Goal: Task Accomplishment & Management: Complete application form

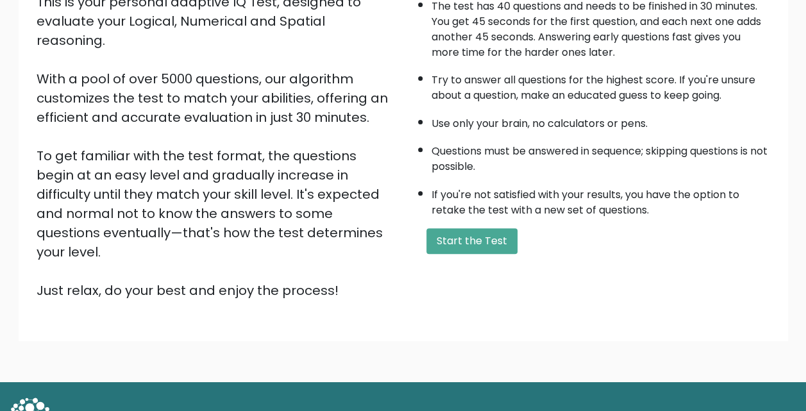
scroll to position [176, 0]
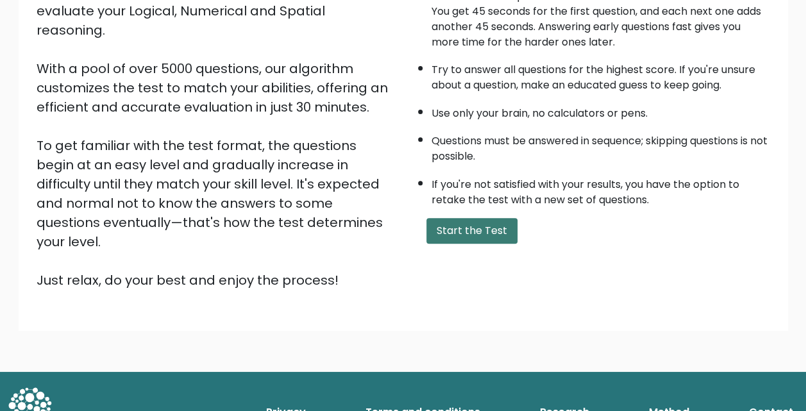
click at [456, 223] on button "Start the Test" at bounding box center [471, 231] width 91 height 26
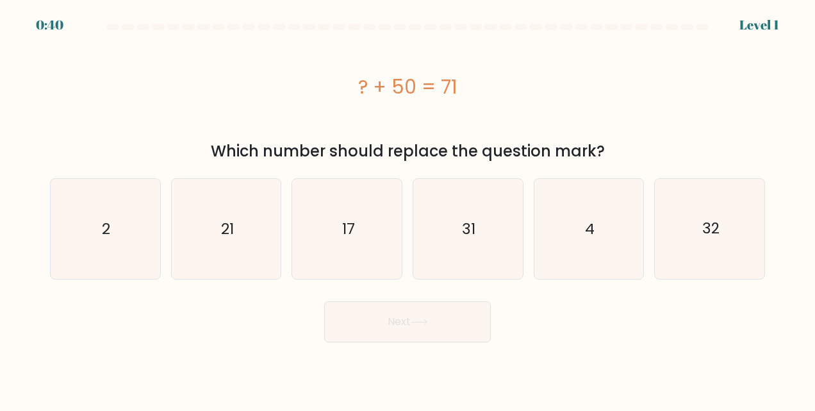
click at [490, 99] on div "? + 50 = 71" at bounding box center [407, 86] width 715 height 29
click at [472, 117] on div "? + 50 = 71" at bounding box center [407, 86] width 715 height 103
click at [212, 262] on icon "21" at bounding box center [226, 229] width 100 height 100
click at [408, 209] on input "b. 21" at bounding box center [408, 207] width 1 height 3
radio input "true"
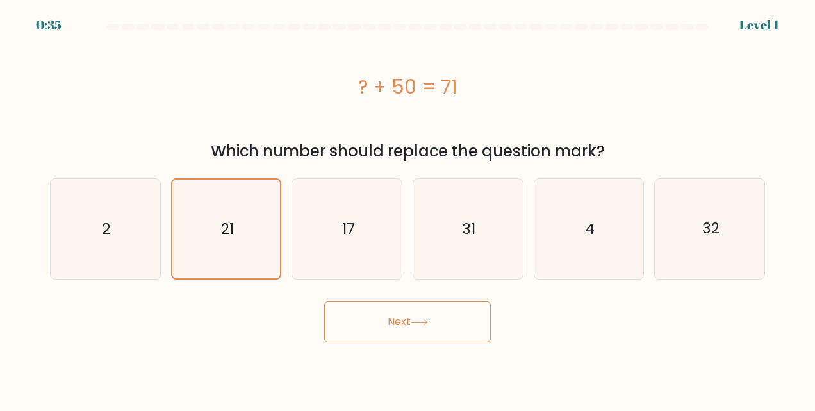
click at [383, 309] on button "Next" at bounding box center [407, 321] width 167 height 41
click at [428, 324] on icon at bounding box center [419, 322] width 17 height 7
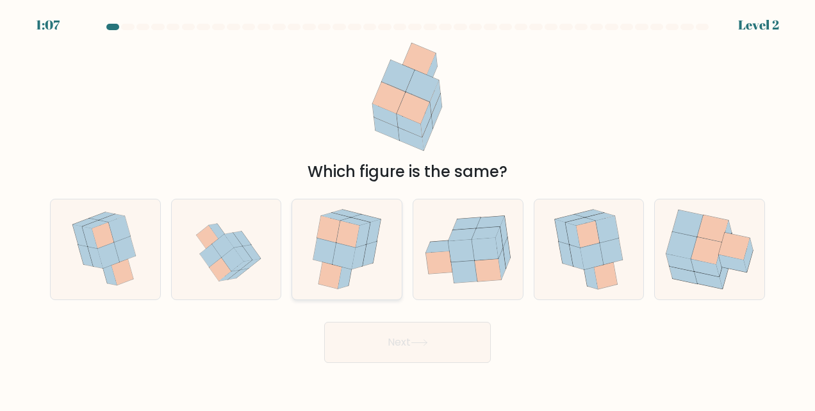
click at [364, 238] on icon at bounding box center [363, 234] width 15 height 25
click at [408, 209] on input "c." at bounding box center [408, 207] width 1 height 3
radio input "true"
click at [417, 347] on button "Next" at bounding box center [407, 342] width 167 height 41
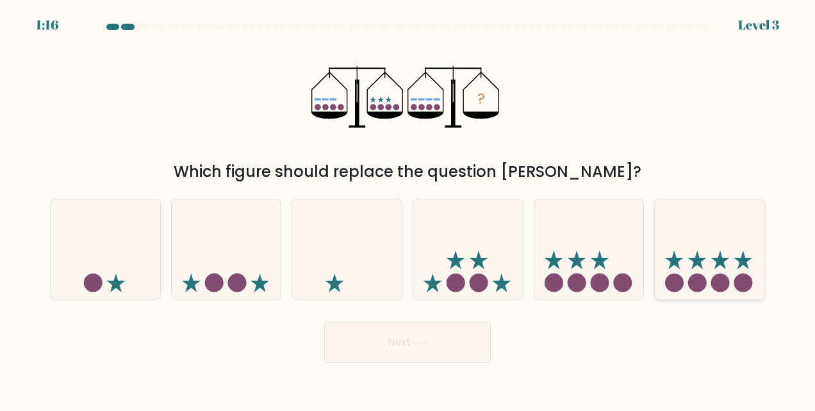
drag, startPoint x: 699, startPoint y: 283, endPoint x: 582, endPoint y: 293, distance: 117.1
click at [699, 283] on circle at bounding box center [697, 282] width 19 height 19
click at [408, 209] on input "f." at bounding box center [408, 207] width 1 height 3
radio input "true"
click at [401, 344] on button "Next" at bounding box center [407, 342] width 167 height 41
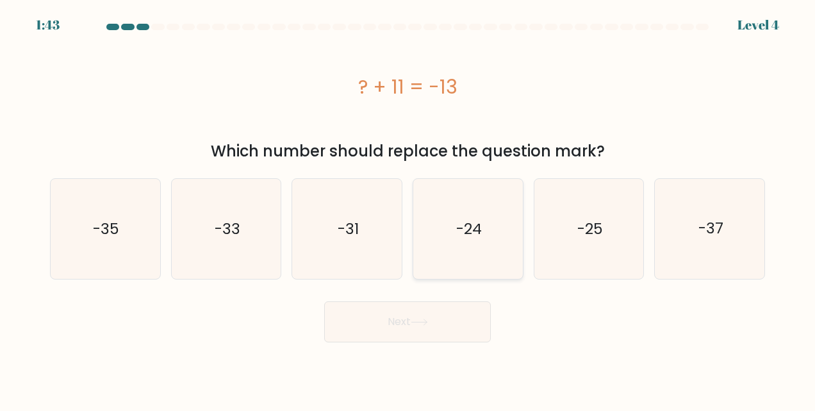
click at [463, 226] on text "-24" at bounding box center [469, 229] width 26 height 21
click at [408, 209] on input "d. -24" at bounding box center [408, 207] width 1 height 3
radio input "true"
click at [463, 330] on button "Next" at bounding box center [407, 321] width 167 height 41
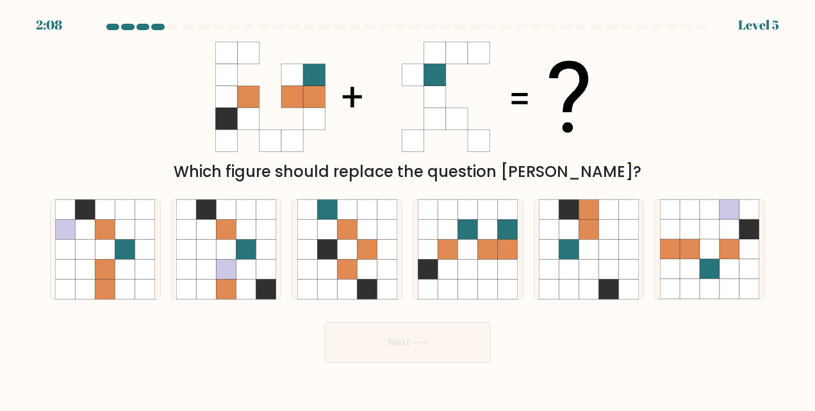
click at [597, 89] on icon at bounding box center [407, 96] width 385 height 123
click at [499, 233] on icon at bounding box center [508, 230] width 20 height 20
click at [408, 209] on input "d." at bounding box center [408, 207] width 1 height 3
radio input "true"
click at [418, 347] on button "Next" at bounding box center [407, 342] width 167 height 41
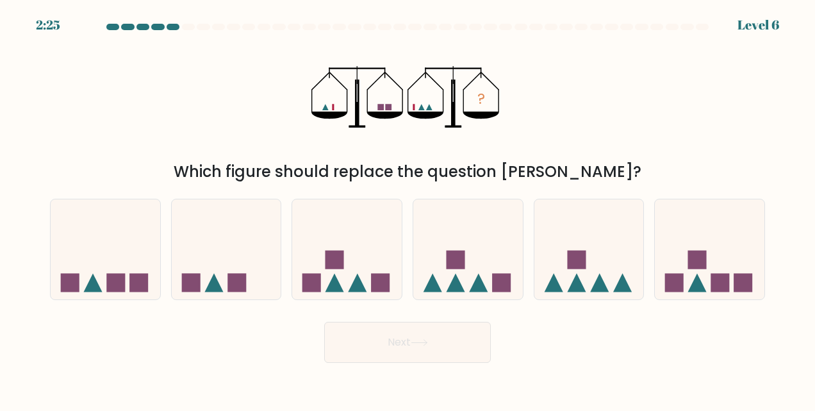
click at [379, 109] on rect at bounding box center [381, 107] width 6 height 6
click at [325, 110] on icon "?" at bounding box center [408, 96] width 192 height 123
click at [334, 110] on icon "?" at bounding box center [408, 96] width 192 height 123
click at [387, 113] on icon at bounding box center [385, 115] width 36 height 7
click at [413, 110] on icon "?" at bounding box center [408, 96] width 192 height 123
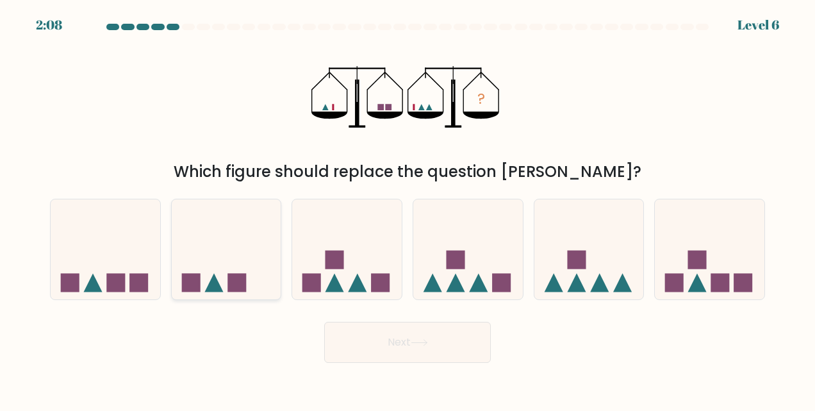
click at [235, 239] on icon at bounding box center [227, 249] width 110 height 90
click at [408, 209] on input "b." at bounding box center [408, 207] width 1 height 3
radio input "true"
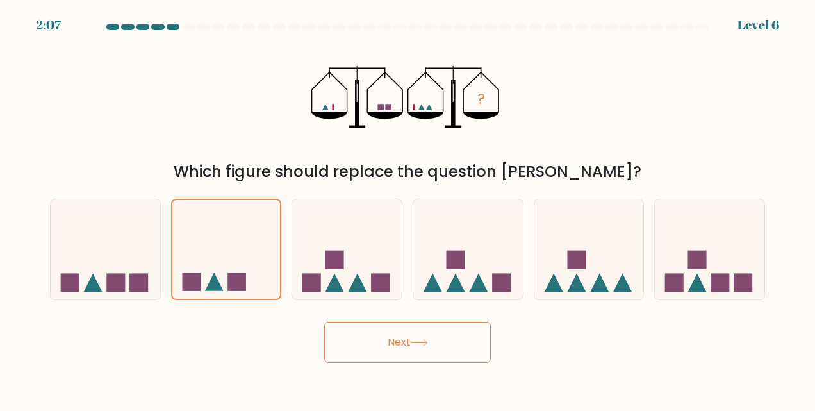
click at [409, 339] on button "Next" at bounding box center [407, 342] width 167 height 41
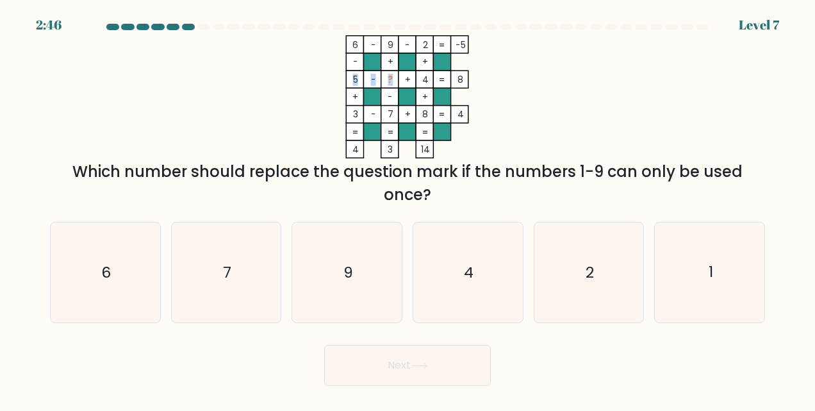
drag, startPoint x: 346, startPoint y: 77, endPoint x: 405, endPoint y: 82, distance: 59.2
click at [405, 82] on icon "6 - 9 - 2 -5 - + + 5 - ? + 4 8 + - + 3 - 7 + 8 = 4 = = = = 4 3 14 =" at bounding box center [407, 96] width 385 height 123
drag, startPoint x: 405, startPoint y: 82, endPoint x: 555, endPoint y: 78, distance: 150.0
click at [555, 78] on icon "6 - 9 - 2 -5 - + + 5 - ? + 4 8 + - + 3 - 7 + 8 = 4 = = = = 4 3 14 =" at bounding box center [407, 96] width 385 height 123
click at [705, 286] on icon "1" at bounding box center [710, 272] width 100 height 100
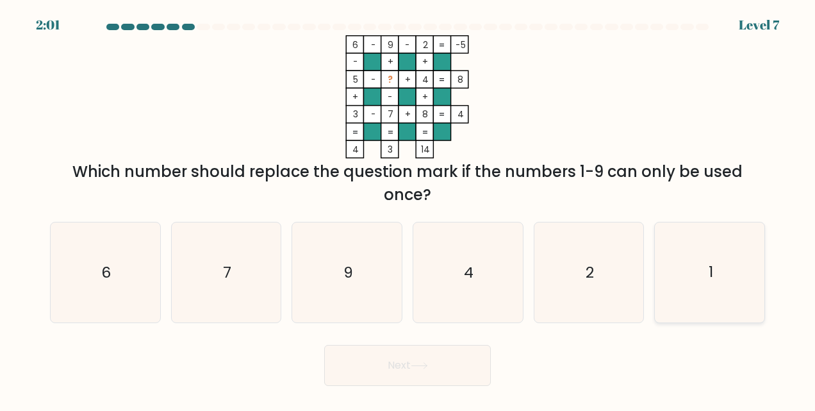
click at [408, 209] on input "f. 1" at bounding box center [408, 207] width 1 height 3
radio input "true"
click at [416, 366] on icon at bounding box center [419, 366] width 15 height 6
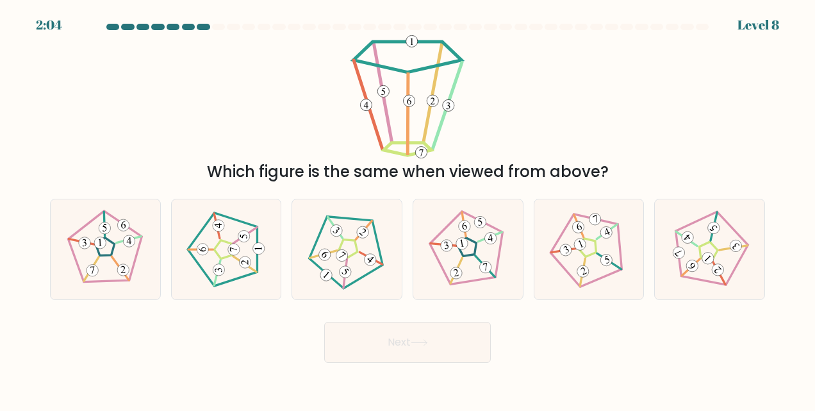
drag, startPoint x: 77, startPoint y: 153, endPoint x: 104, endPoint y: 135, distance: 32.0
click at [79, 149] on div "Which figure is the same when viewed from above?" at bounding box center [407, 109] width 731 height 148
drag, startPoint x: 359, startPoint y: 241, endPoint x: 383, endPoint y: 277, distance: 43.0
click at [359, 244] on icon at bounding box center [347, 250] width 80 height 80
click at [408, 209] on input "c." at bounding box center [408, 207] width 1 height 3
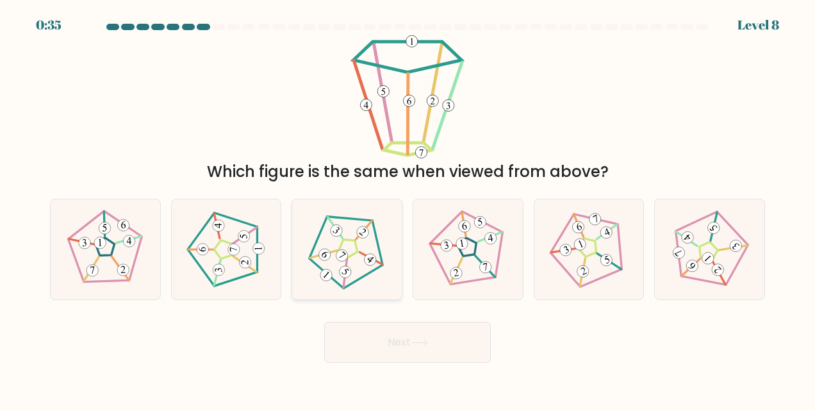
radio input "true"
drag, startPoint x: 397, startPoint y: 339, endPoint x: 417, endPoint y: 328, distance: 22.7
click at [398, 338] on button "Next" at bounding box center [407, 342] width 167 height 41
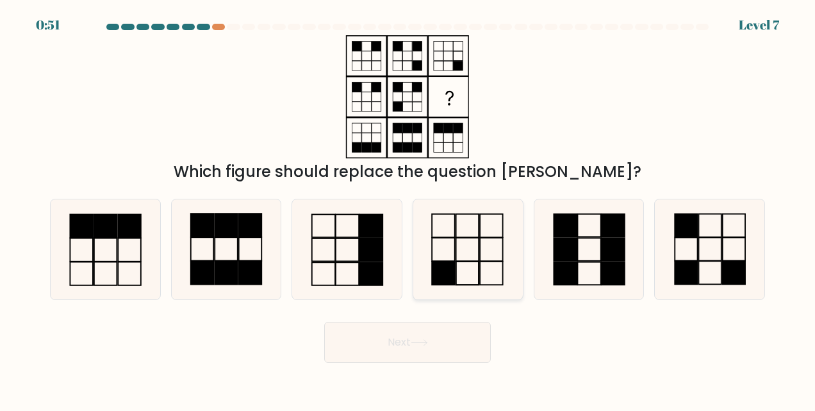
click at [446, 278] on rect at bounding box center [444, 273] width 23 height 23
click at [408, 209] on input "d." at bounding box center [408, 207] width 1 height 3
radio input "true"
click at [406, 349] on button "Next" at bounding box center [407, 342] width 167 height 41
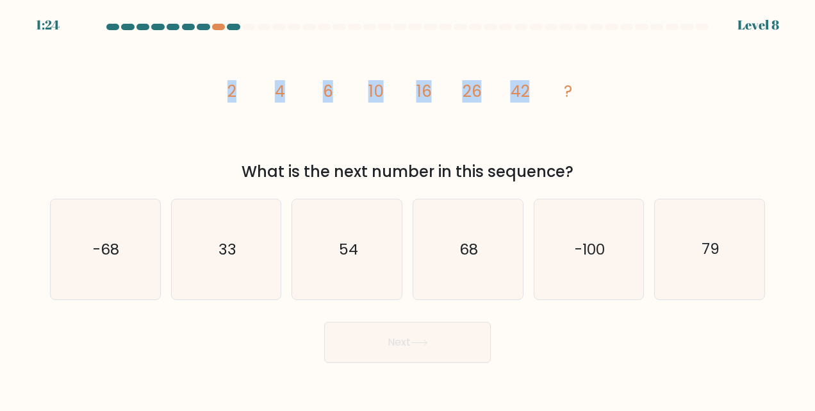
drag, startPoint x: 204, startPoint y: 95, endPoint x: 542, endPoint y: 101, distance: 338.5
click at [542, 101] on div "image/svg+xml 2 4 6 10 16 26 42 ? What is the next number in this sequence?" at bounding box center [407, 109] width 731 height 148
click at [231, 118] on icon "image/svg+xml 2 4 6 10 16 26 42 ?" at bounding box center [407, 96] width 385 height 123
drag, startPoint x: 209, startPoint y: 95, endPoint x: 605, endPoint y: 100, distance: 396.2
click at [605, 100] on div "image/svg+xml 2 4 6 10 16 26 42 ? What is the next number in this sequence?" at bounding box center [407, 109] width 731 height 148
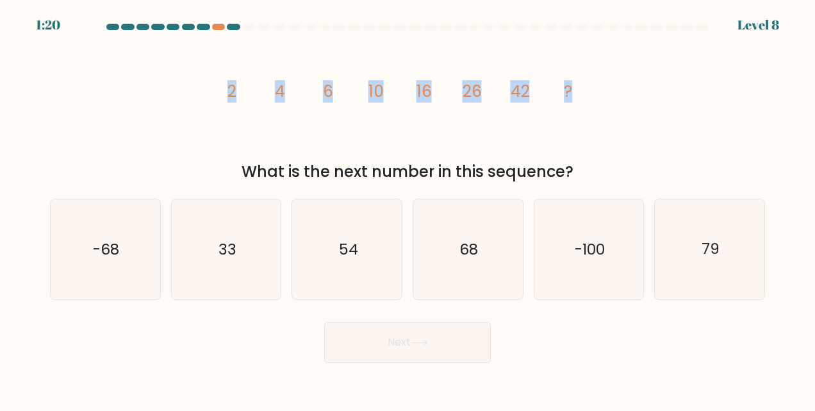
copy g "2 4 6 10 16 26 42 ?"
click at [454, 263] on icon "68" at bounding box center [468, 249] width 100 height 100
click at [408, 209] on input "d. 68" at bounding box center [408, 207] width 1 height 3
radio input "true"
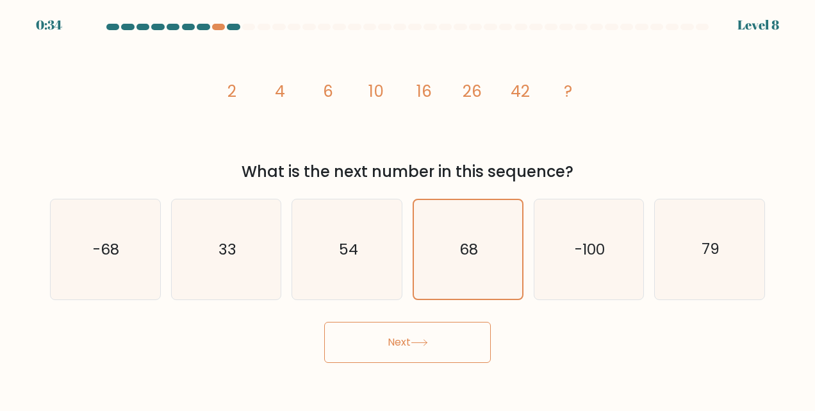
click at [437, 321] on div "Next" at bounding box center [407, 338] width 731 height 47
drag, startPoint x: 378, startPoint y: 337, endPoint x: 385, endPoint y: 337, distance: 7.1
click at [379, 337] on button "Next" at bounding box center [407, 342] width 167 height 41
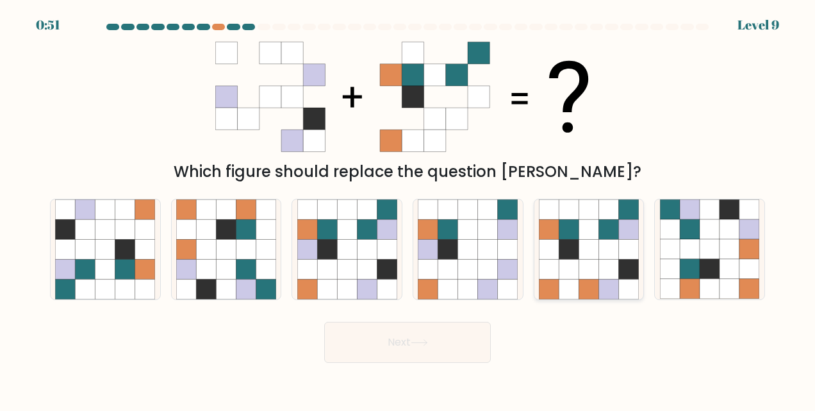
click at [612, 227] on icon at bounding box center [609, 230] width 20 height 20
click at [408, 209] on input "e." at bounding box center [408, 207] width 1 height 3
radio input "true"
click at [444, 345] on button "Next" at bounding box center [407, 342] width 167 height 41
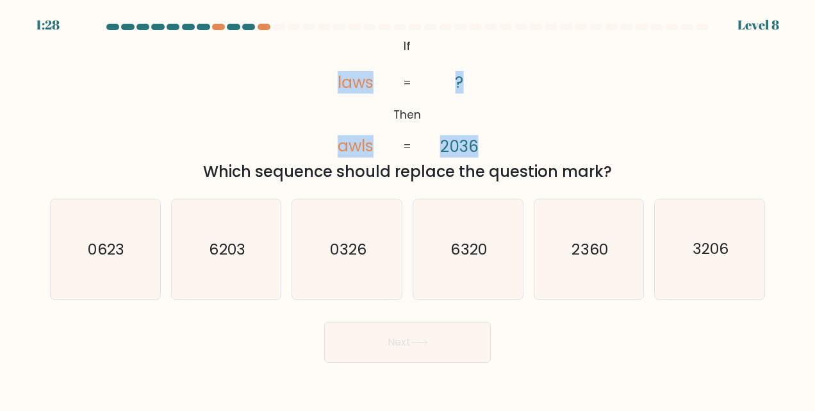
drag, startPoint x: 326, startPoint y: 42, endPoint x: 487, endPoint y: 140, distance: 189.3
click at [487, 140] on icon "@import url('[URL][DOMAIN_NAME]); If Then laws awls ? 2036 = =" at bounding box center [408, 96] width 200 height 123
copy icon "laws awls ? 2036"
click at [763, 121] on div "@import url('[URL][DOMAIN_NAME]); If Then laws awls ? 2036 = = Which sequence s…" at bounding box center [407, 109] width 731 height 148
click at [553, 129] on div "@import url('[URL][DOMAIN_NAME]); If Then laws awls ? 2036 = = Which sequence s…" at bounding box center [407, 109] width 731 height 148
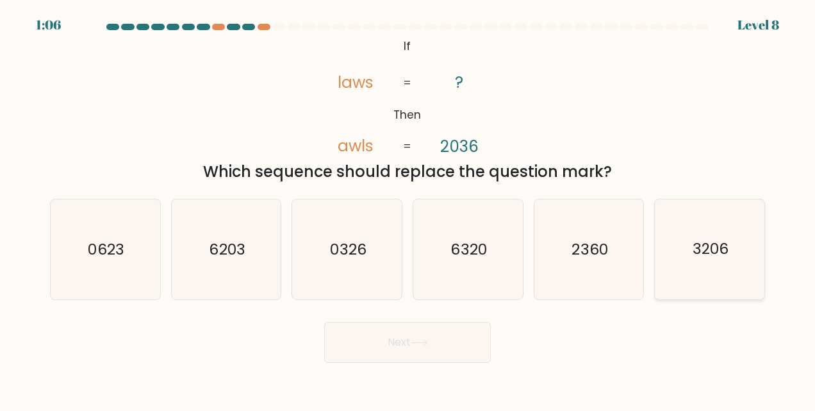
drag, startPoint x: 727, startPoint y: 258, endPoint x: 632, endPoint y: 271, distance: 95.7
click at [727, 259] on text "3206" at bounding box center [711, 249] width 36 height 21
click at [408, 209] on input "f. 3206" at bounding box center [408, 207] width 1 height 3
radio input "true"
click at [419, 348] on button "Next" at bounding box center [407, 342] width 167 height 41
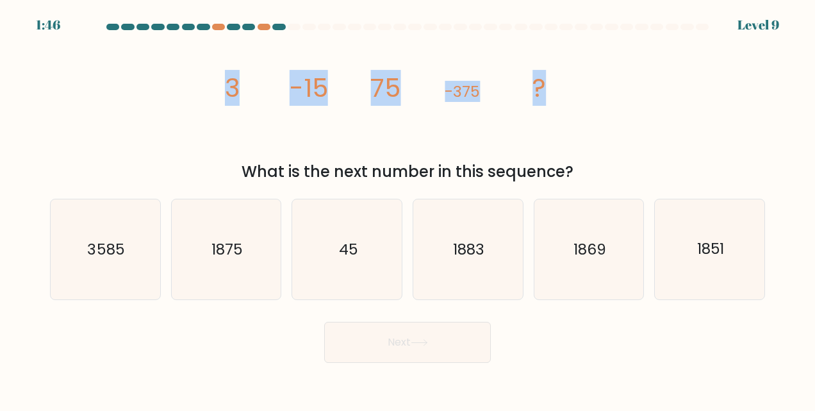
drag, startPoint x: 179, startPoint y: 108, endPoint x: 576, endPoint y: 97, distance: 396.9
click at [576, 97] on div "image/svg+xml 3 -15 75 -375 ? What is the next number in this sequence?" at bounding box center [407, 109] width 731 height 148
copy g "3 -15 75 -375 ?"
drag, startPoint x: 742, startPoint y: 110, endPoint x: 736, endPoint y: 115, distance: 7.7
click at [742, 112] on div "image/svg+xml 3 -15 75 -375 ? What is the next number in this sequence?" at bounding box center [407, 109] width 731 height 148
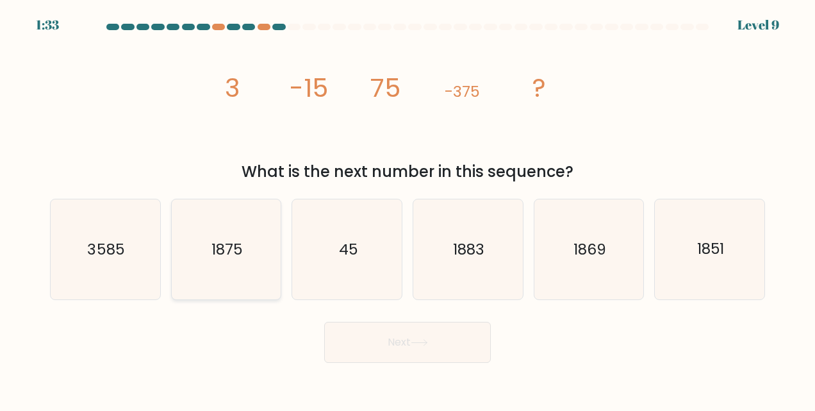
click at [211, 233] on icon "1875" at bounding box center [226, 249] width 100 height 100
click at [408, 209] on input "b. 1875" at bounding box center [408, 207] width 1 height 3
radio input "true"
click at [399, 344] on button "Next" at bounding box center [407, 342] width 167 height 41
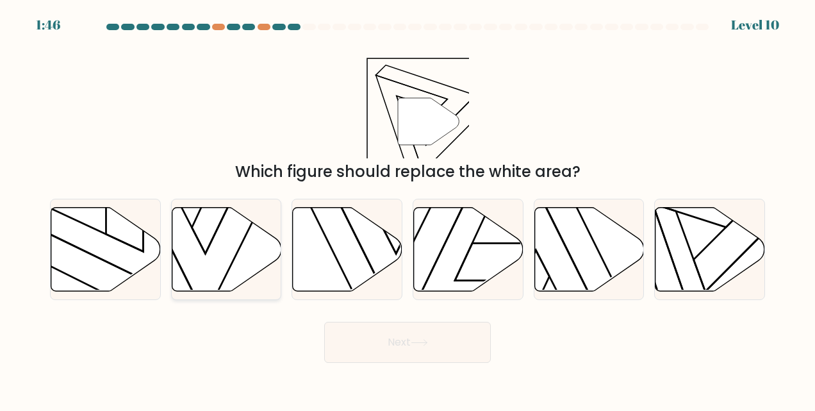
click at [201, 236] on icon at bounding box center [227, 249] width 110 height 84
click at [408, 209] on input "b." at bounding box center [408, 207] width 1 height 3
radio input "true"
click at [415, 346] on icon at bounding box center [419, 342] width 17 height 7
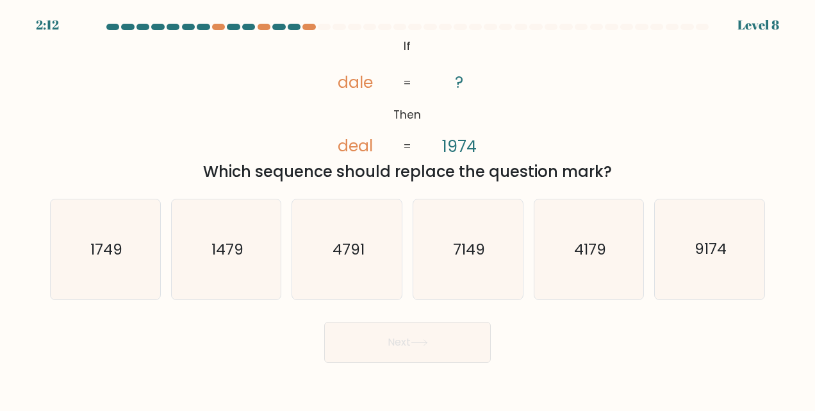
click at [276, 137] on div "@import url('[URL][DOMAIN_NAME]); If Then [PERSON_NAME] deal ? 1974 = = Which s…" at bounding box center [407, 109] width 731 height 148
click at [262, 239] on icon "1479" at bounding box center [226, 249] width 100 height 100
click at [408, 209] on input "b. 1479" at bounding box center [408, 207] width 1 height 3
radio input "true"
click at [336, 410] on html "2:00 Level 8" at bounding box center [407, 205] width 815 height 411
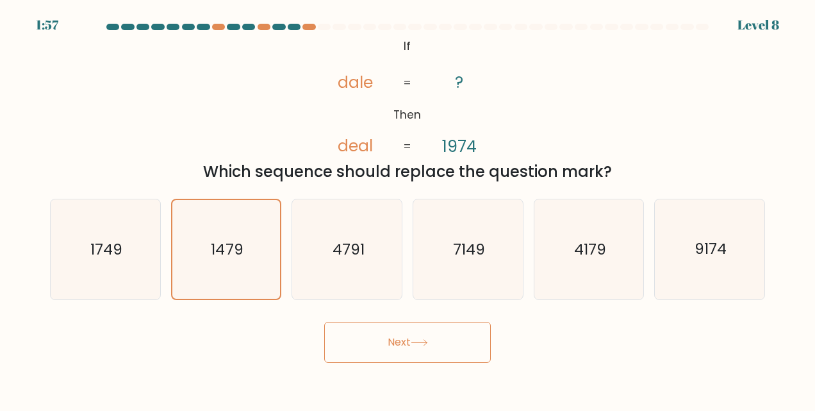
click at [433, 351] on button "Next" at bounding box center [407, 342] width 167 height 41
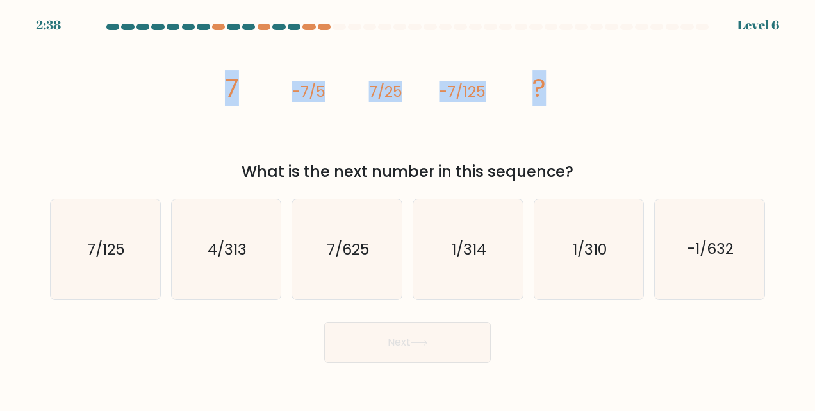
drag, startPoint x: 185, startPoint y: 87, endPoint x: 565, endPoint y: 103, distance: 380.4
click at [565, 103] on div "image/svg+xml 7 -7/5 7/25 -7/125 ? What is the next number in this sequence?" at bounding box center [407, 109] width 731 height 148
copy g "7 -7/5 7/25 -7/125 ?"
click at [772, 114] on div "image/svg+xml 7 -7/5 7/25 -7/125 ? What is the next number in this sequence?" at bounding box center [407, 109] width 731 height 148
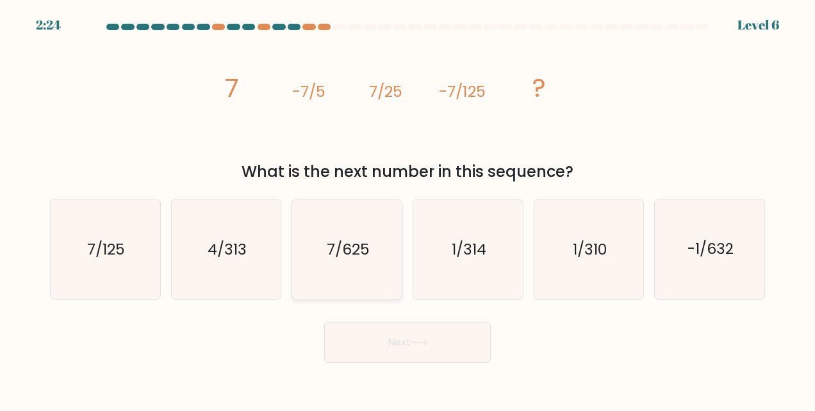
click at [369, 273] on icon "7/625" at bounding box center [347, 249] width 100 height 100
click at [408, 209] on input "c. 7/625" at bounding box center [408, 207] width 1 height 3
radio input "true"
drag, startPoint x: 392, startPoint y: 318, endPoint x: 392, endPoint y: 329, distance: 11.5
click at [392, 319] on div "Next" at bounding box center [407, 338] width 731 height 47
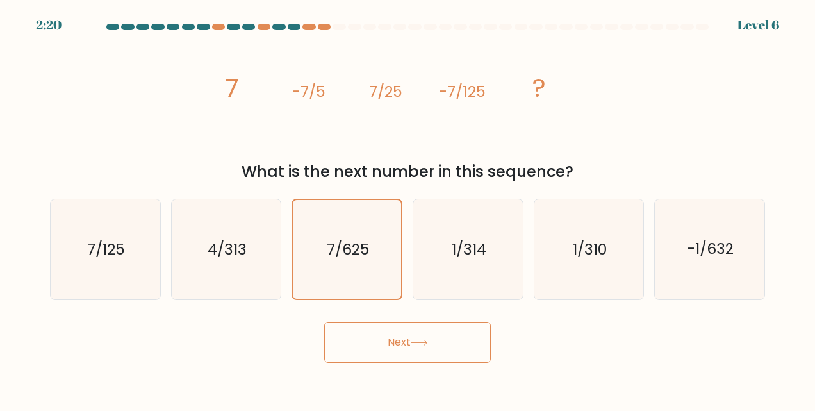
click at [385, 347] on button "Next" at bounding box center [407, 342] width 167 height 41
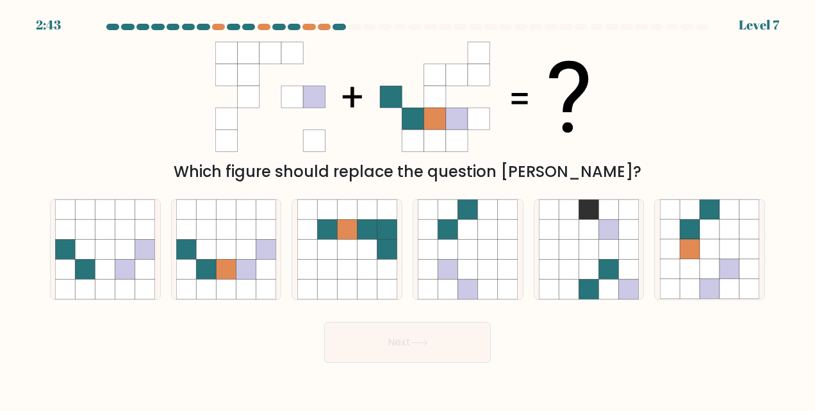
click at [222, 144] on icon at bounding box center [226, 141] width 22 height 22
click at [264, 262] on icon at bounding box center [266, 270] width 20 height 20
click at [408, 209] on input "b." at bounding box center [408, 207] width 1 height 3
radio input "true"
drag, startPoint x: 403, startPoint y: 358, endPoint x: 410, endPoint y: 345, distance: 15.2
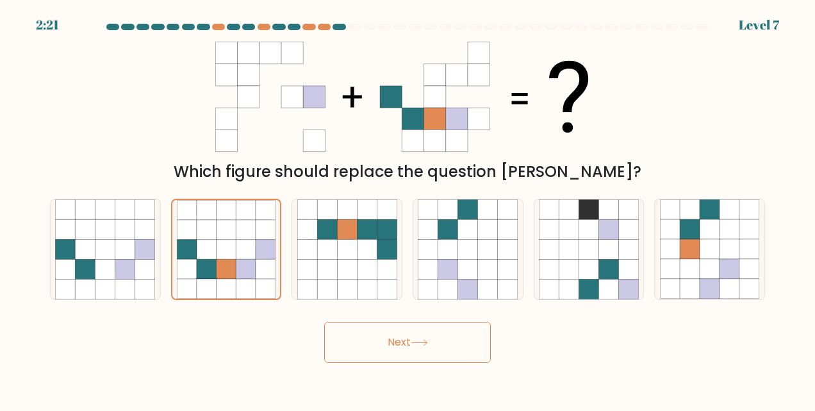
click at [403, 358] on button "Next" at bounding box center [407, 342] width 167 height 41
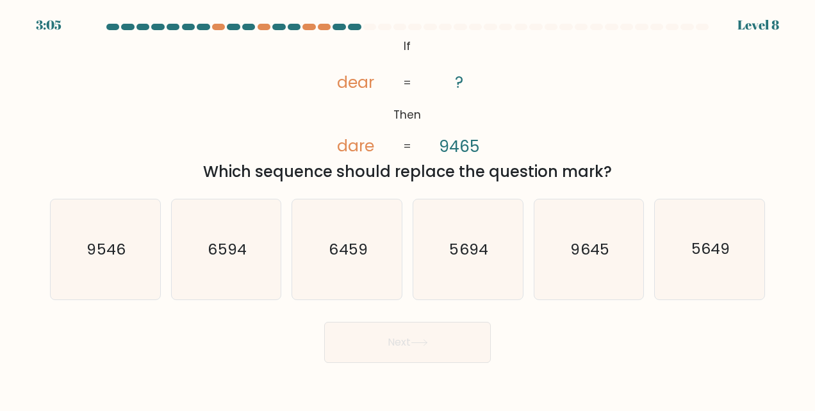
click at [417, 340] on button "Next" at bounding box center [407, 342] width 167 height 41
click at [448, 146] on tspan "9465" at bounding box center [460, 146] width 40 height 22
click at [337, 80] on tspan "dear" at bounding box center [355, 82] width 37 height 22
click at [345, 86] on tspan "dear" at bounding box center [355, 82] width 37 height 22
click at [103, 263] on icon "9546" at bounding box center [105, 249] width 100 height 100
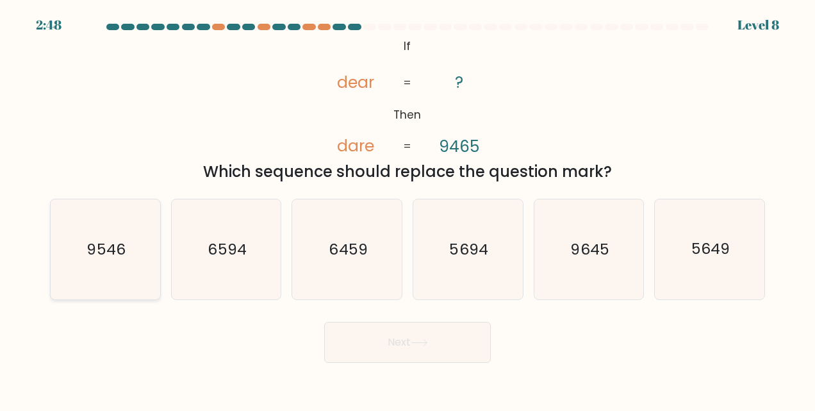
click at [408, 209] on input "a. 9546" at bounding box center [408, 207] width 1 height 3
radio input "true"
click at [381, 341] on button "Next" at bounding box center [407, 342] width 167 height 41
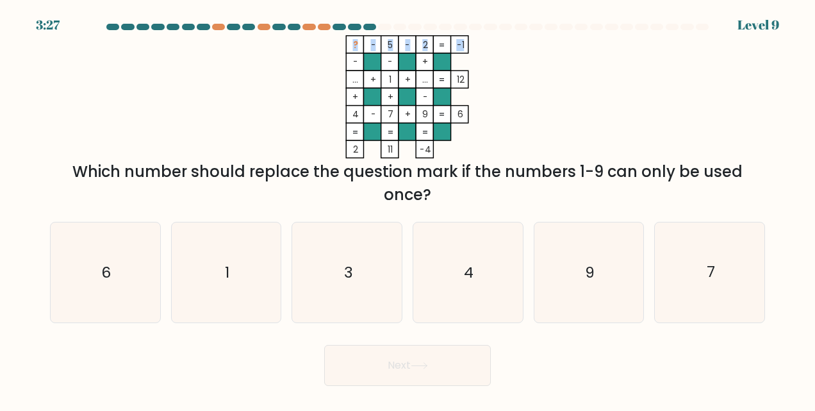
drag, startPoint x: 467, startPoint y: 40, endPoint x: 462, endPoint y: 47, distance: 8.9
click at [462, 47] on icon "? - 5 - 2 -1 - - + ... + 1 + ... 12 + + - 4 - 7 + 9 = 6 = = = = 2 11 -4 =" at bounding box center [407, 96] width 385 height 123
drag, startPoint x: 462, startPoint y: 47, endPoint x: 579, endPoint y: 138, distance: 148.5
click at [579, 138] on icon "? - 5 - 2 -1 - - + ... + 1 + ... 12 + + - 4 - 7 + 9 = 6 = = = = 2 11 -4 =" at bounding box center [407, 96] width 385 height 123
click at [117, 283] on icon "6" at bounding box center [105, 272] width 100 height 100
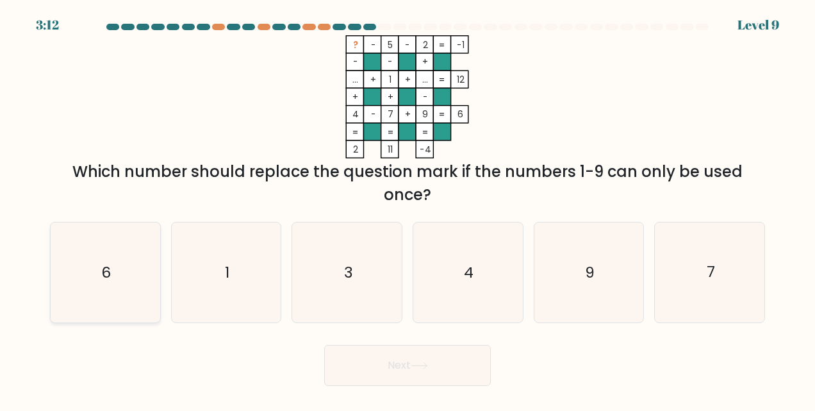
click at [408, 209] on input "a. 6" at bounding box center [408, 207] width 1 height 3
radio input "true"
click at [378, 377] on button "Next" at bounding box center [407, 365] width 167 height 41
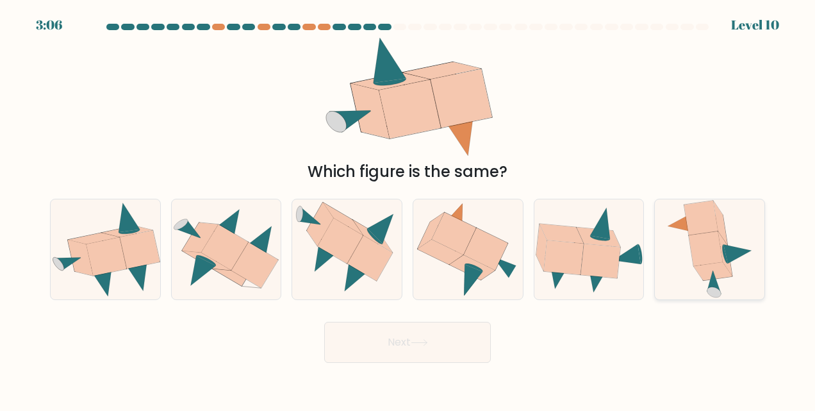
click at [713, 283] on icon at bounding box center [714, 282] width 14 height 23
click at [408, 209] on input "f." at bounding box center [408, 207] width 1 height 3
radio input "true"
click at [357, 346] on button "Next" at bounding box center [407, 342] width 167 height 41
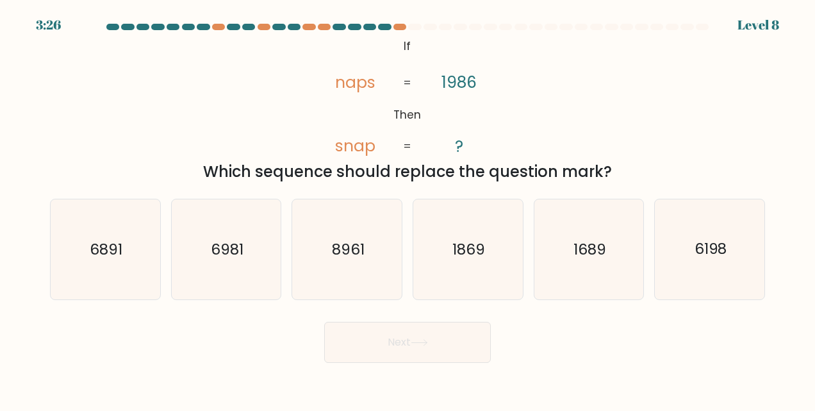
click at [586, 49] on div "@import url('[URL][DOMAIN_NAME]); If Then naps snap 1986 ? = = Which sequence s…" at bounding box center [407, 109] width 731 height 148
click at [227, 278] on icon "6981" at bounding box center [226, 249] width 100 height 100
click at [408, 209] on input "b. 6981" at bounding box center [408, 207] width 1 height 3
radio input "true"
click at [394, 331] on button "Next" at bounding box center [407, 342] width 167 height 41
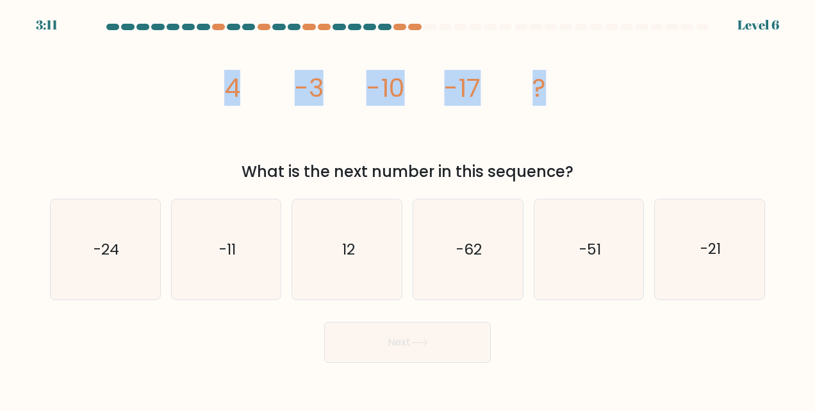
drag, startPoint x: 206, startPoint y: 85, endPoint x: 572, endPoint y: 90, distance: 366.1
click at [572, 90] on div "image/svg+xml 4 -3 -10 -17 ? What is the next number in this sequence?" at bounding box center [407, 109] width 731 height 148
copy g "4 -3 -10 -17 ?"
click at [778, 77] on form at bounding box center [407, 193] width 815 height 339
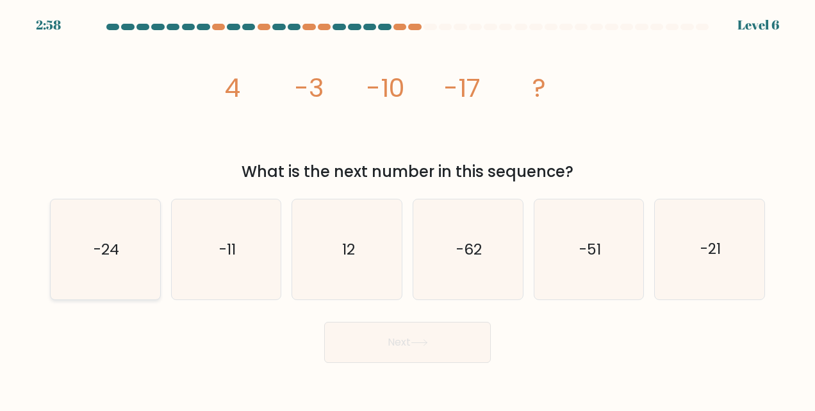
click at [132, 278] on icon "-24" at bounding box center [105, 249] width 100 height 100
click at [408, 209] on input "a. -24" at bounding box center [408, 207] width 1 height 3
radio input "true"
click at [427, 342] on icon at bounding box center [419, 343] width 15 height 6
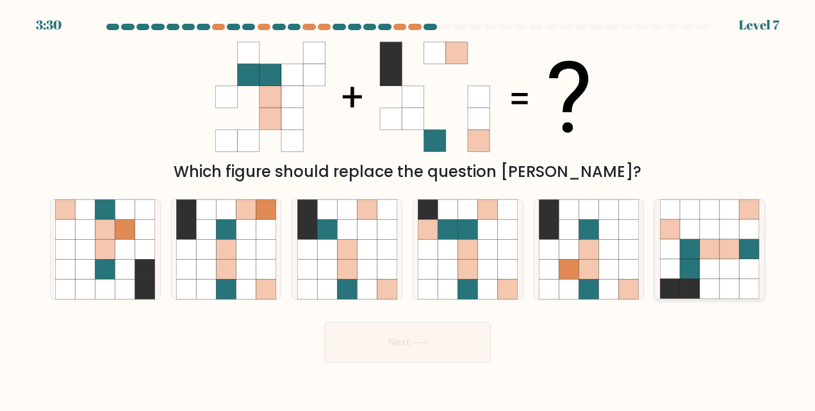
click at [726, 251] on icon at bounding box center [730, 250] width 20 height 20
click at [408, 209] on input "f." at bounding box center [408, 207] width 1 height 3
radio input "true"
click at [457, 340] on button "Next" at bounding box center [407, 342] width 167 height 41
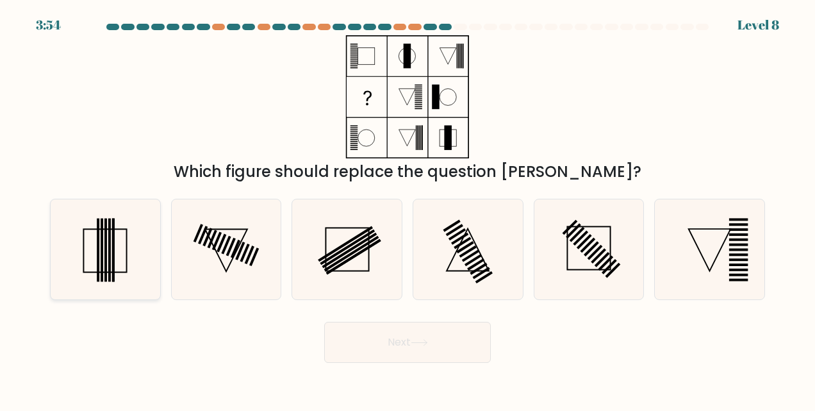
click at [118, 283] on icon at bounding box center [105, 249] width 100 height 100
click at [408, 209] on input "a." at bounding box center [408, 207] width 1 height 3
radio input "true"
click at [379, 331] on button "Next" at bounding box center [407, 342] width 167 height 41
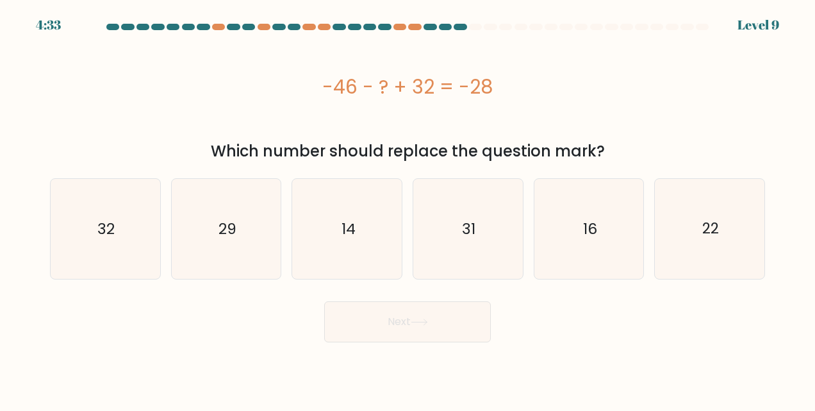
drag, startPoint x: 301, startPoint y: 79, endPoint x: 518, endPoint y: 68, distance: 217.6
click at [518, 68] on div "-46 - ? + 32 = -28" at bounding box center [407, 86] width 715 height 103
copy div "-46 - ? + 32 = -28"
click at [742, 76] on div "-46 - ? + 32 = -28" at bounding box center [407, 86] width 715 height 29
click at [342, 242] on icon "14" at bounding box center [347, 229] width 100 height 100
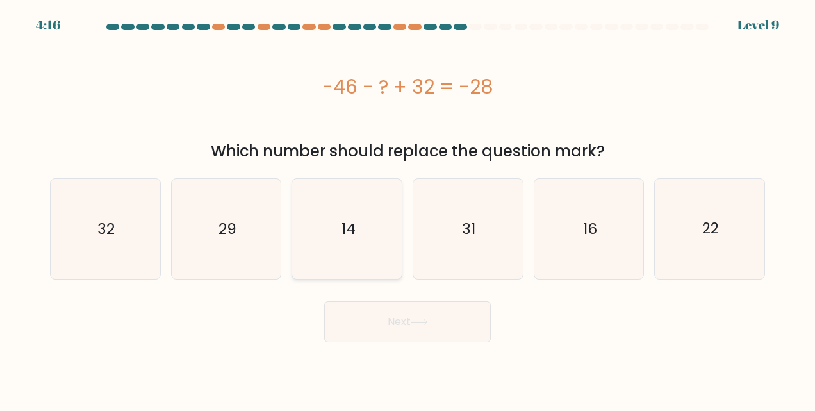
click at [408, 209] on input "c. 14" at bounding box center [408, 207] width 1 height 3
radio input "true"
click at [385, 329] on button "Next" at bounding box center [407, 321] width 167 height 41
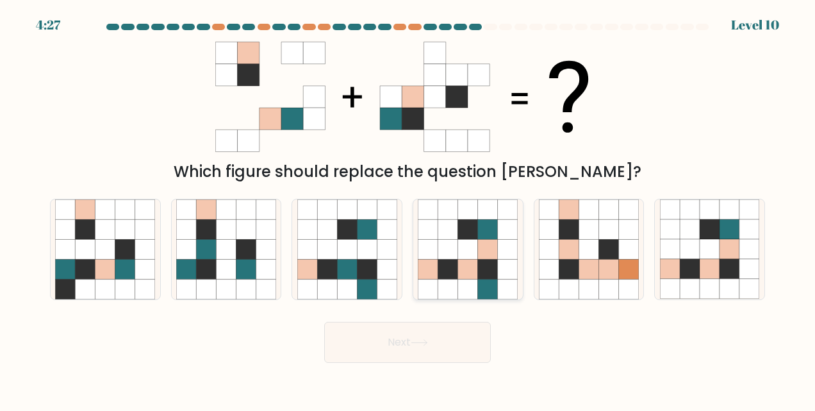
click at [490, 253] on icon at bounding box center [488, 250] width 20 height 20
click at [408, 209] on input "d." at bounding box center [408, 207] width 1 height 3
radio input "true"
click at [406, 336] on button "Next" at bounding box center [407, 342] width 167 height 41
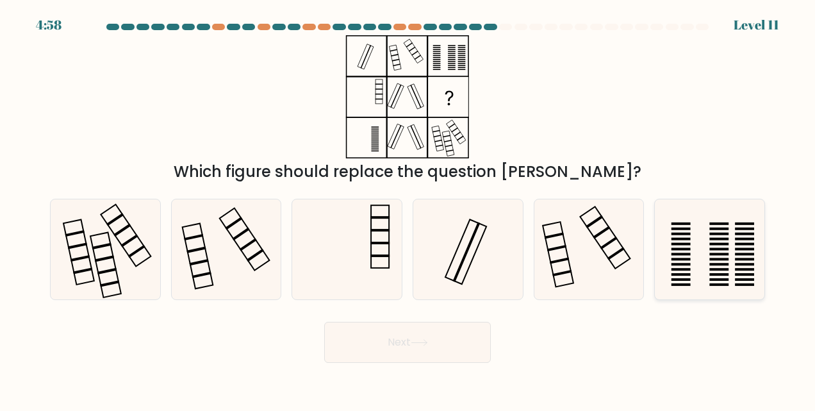
click at [676, 251] on rect at bounding box center [681, 249] width 19 height 3
click at [408, 209] on input "f." at bounding box center [408, 207] width 1 height 3
radio input "true"
click at [457, 352] on button "Next" at bounding box center [407, 342] width 167 height 41
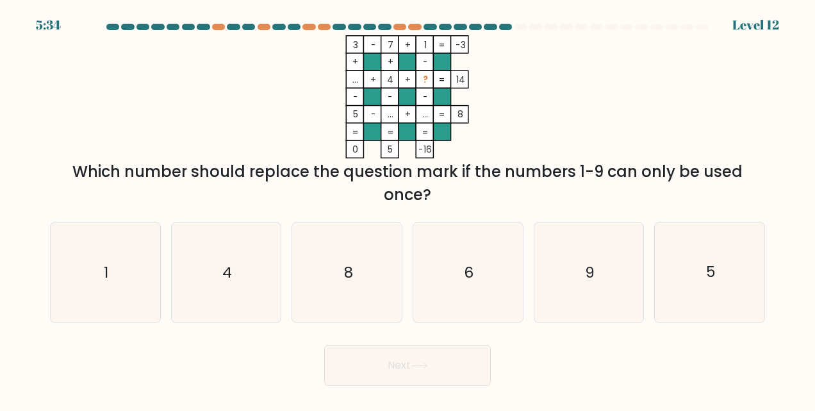
drag, startPoint x: 467, startPoint y: 79, endPoint x: 358, endPoint y: 79, distance: 108.3
click at [358, 79] on icon "3 - 7 + 1 -3 + + - ... + 4 + ? 14 - - - 5 - ... + ... = 8 = = = = 0 5 -16 =" at bounding box center [407, 96] width 385 height 123
drag, startPoint x: 358, startPoint y: 79, endPoint x: 337, endPoint y: 81, distance: 21.8
click at [337, 81] on icon "3 - 7 + 1 -3 + + - ... + 4 + ? 14 - - - 5 - ... + ... = 8 = = = = 0 5 -16 =" at bounding box center [407, 96] width 385 height 123
click at [347, 79] on rect at bounding box center [355, 79] width 17 height 17
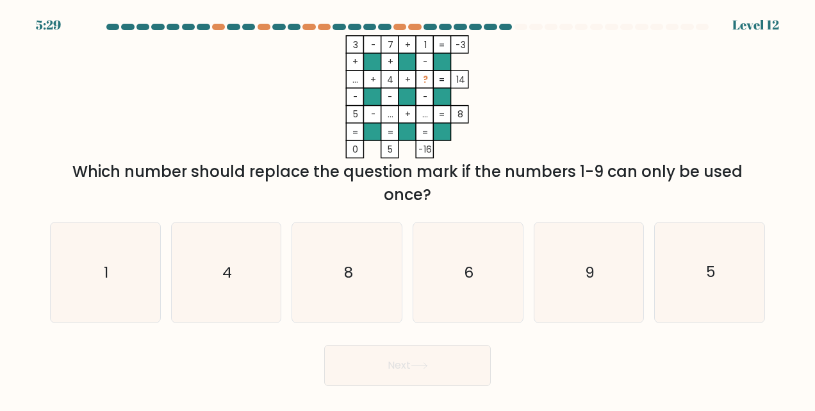
drag, startPoint x: 346, startPoint y: 79, endPoint x: 472, endPoint y: 79, distance: 125.6
click at [472, 79] on icon "3 - 7 + 1 -3 + + - ... + 4 + ? 14 - - - 5 - ... + ... = 8 = = = = 0 5 -16 =" at bounding box center [407, 96] width 385 height 123
drag, startPoint x: 472, startPoint y: 79, endPoint x: 539, endPoint y: 144, distance: 92.9
click at [539, 144] on icon "3 - 7 + 1 -3 + + - ... + 4 + ? 14 - - - 5 - ... + ... = 8 = = = = 0 5 -16 =" at bounding box center [407, 96] width 385 height 123
click at [357, 269] on icon "8" at bounding box center [347, 272] width 100 height 100
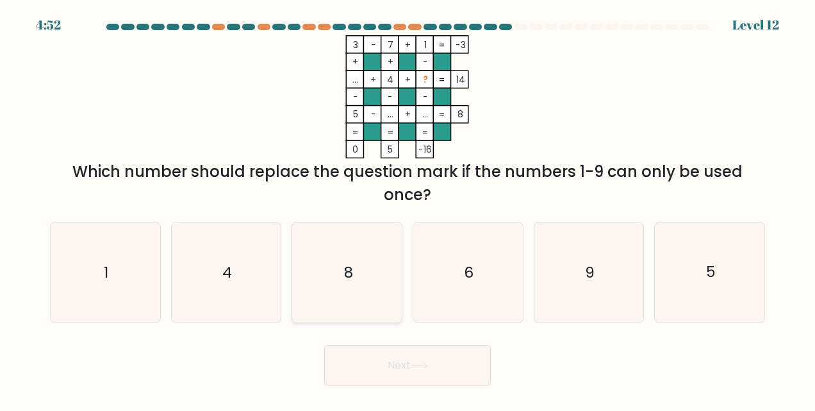
click at [408, 209] on input "c. 8" at bounding box center [408, 207] width 1 height 3
radio input "true"
click at [371, 376] on button "Next" at bounding box center [407, 365] width 167 height 41
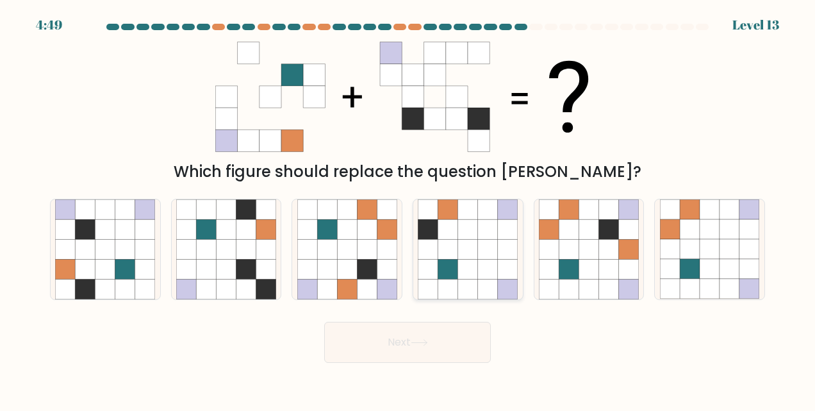
click at [497, 254] on icon at bounding box center [488, 250] width 20 height 20
click at [408, 209] on input "d." at bounding box center [408, 207] width 1 height 3
radio input "true"
click at [424, 347] on button "Next" at bounding box center [407, 342] width 167 height 41
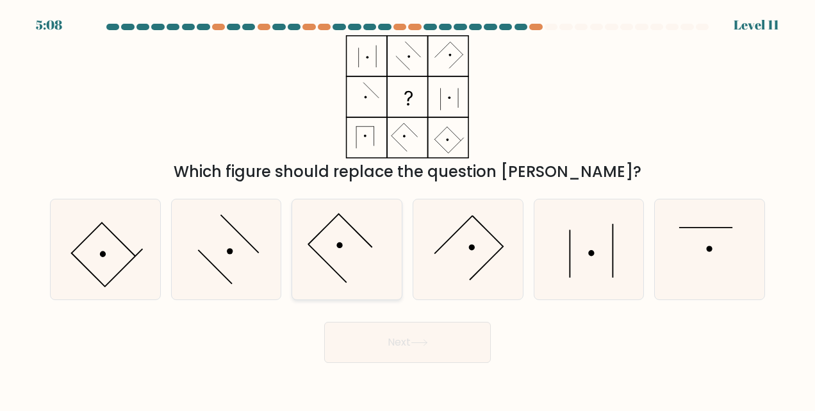
click at [344, 261] on icon at bounding box center [347, 249] width 100 height 100
click at [408, 209] on input "c." at bounding box center [408, 207] width 1 height 3
radio input "true"
click at [379, 342] on button "Next" at bounding box center [407, 342] width 167 height 41
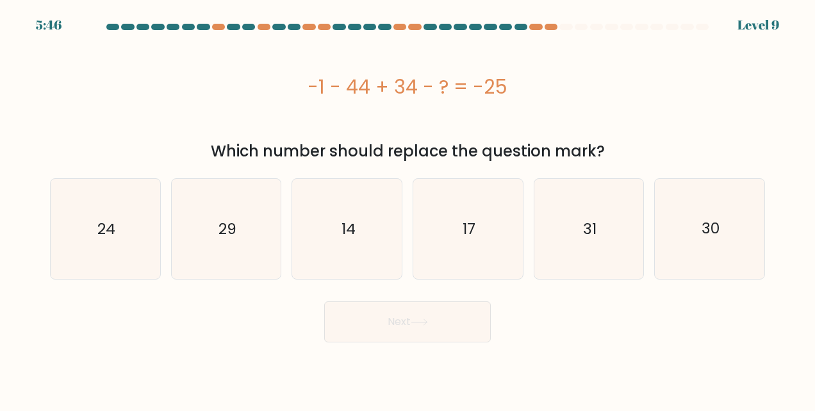
drag, startPoint x: 533, startPoint y: 74, endPoint x: 308, endPoint y: 85, distance: 225.9
click at [308, 85] on div "-1 - 44 + 34 - ? = -25" at bounding box center [407, 86] width 715 height 29
copy div "-1 - 44 + 34 - ? = -25"
click at [734, 109] on div "-1 - 44 + 34 - ? = -25" at bounding box center [407, 86] width 715 height 103
click at [371, 227] on icon "14" at bounding box center [347, 229] width 100 height 100
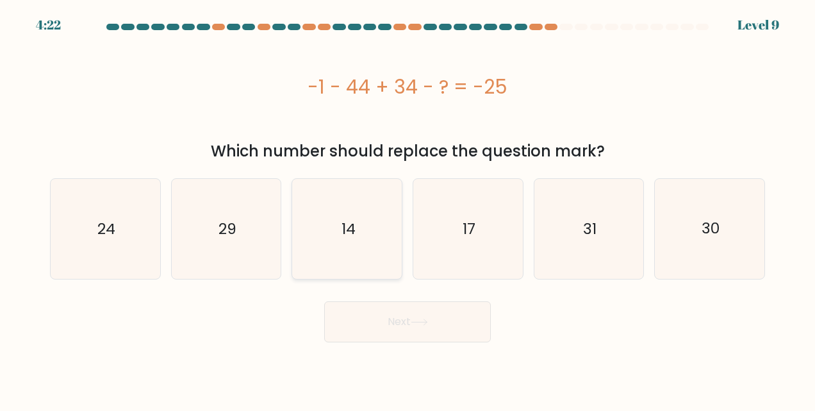
click at [408, 209] on input "c. 14" at bounding box center [408, 207] width 1 height 3
radio input "true"
click at [369, 333] on button "Next" at bounding box center [407, 321] width 167 height 41
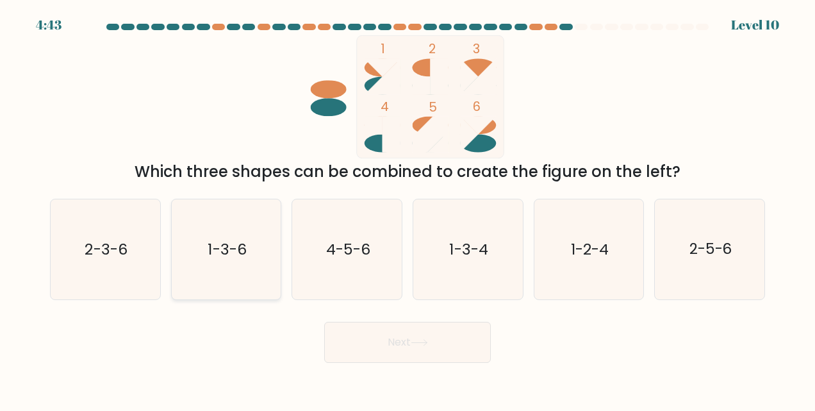
click at [260, 259] on icon "1-3-6" at bounding box center [226, 249] width 100 height 100
click at [408, 209] on input "b. 1-3-6" at bounding box center [408, 207] width 1 height 3
radio input "true"
click at [387, 339] on button "Next" at bounding box center [407, 342] width 167 height 41
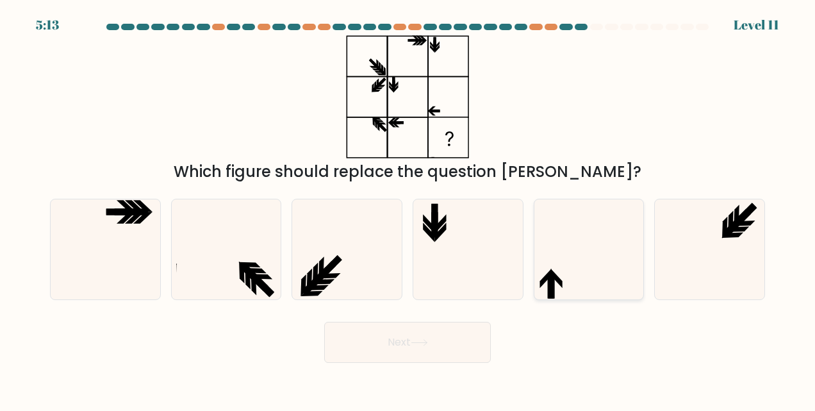
click at [598, 271] on icon at bounding box center [589, 249] width 100 height 100
click at [408, 209] on input "e." at bounding box center [408, 207] width 1 height 3
radio input "true"
click at [464, 333] on button "Next" at bounding box center [407, 342] width 167 height 41
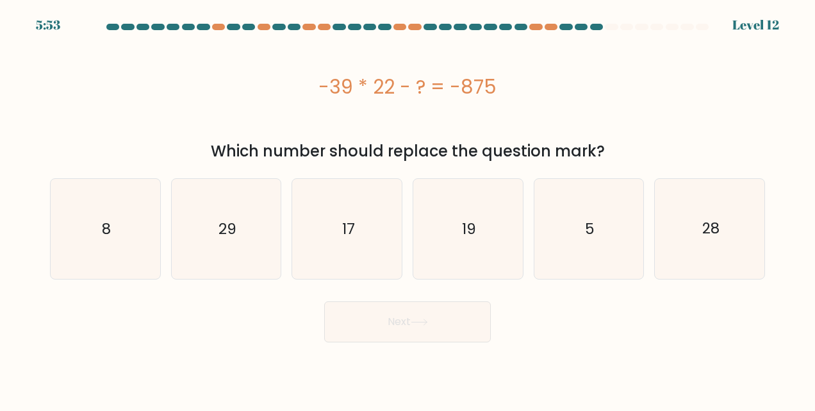
drag, startPoint x: 306, startPoint y: 95, endPoint x: 512, endPoint y: 100, distance: 205.2
click at [512, 100] on div "-39 * 22 - ? = -875" at bounding box center [407, 86] width 715 height 29
copy div "-39 * 22 - ? = -875"
click at [360, 235] on icon "17" at bounding box center [347, 229] width 100 height 100
click at [408, 209] on input "c. 17" at bounding box center [408, 207] width 1 height 3
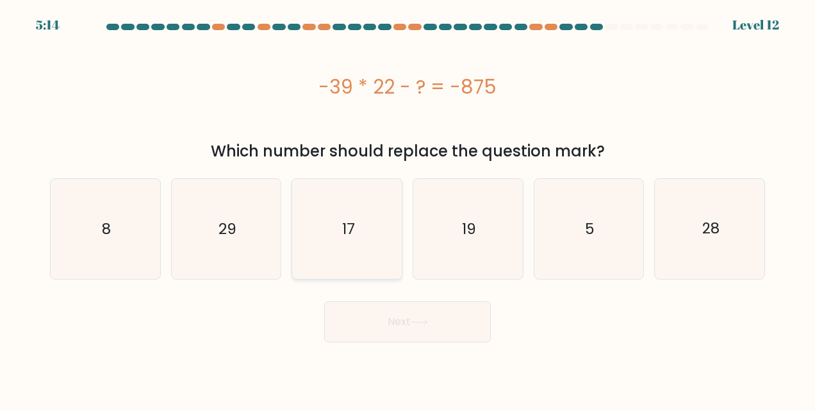
radio input "true"
click at [403, 310] on button "Next" at bounding box center [407, 321] width 167 height 41
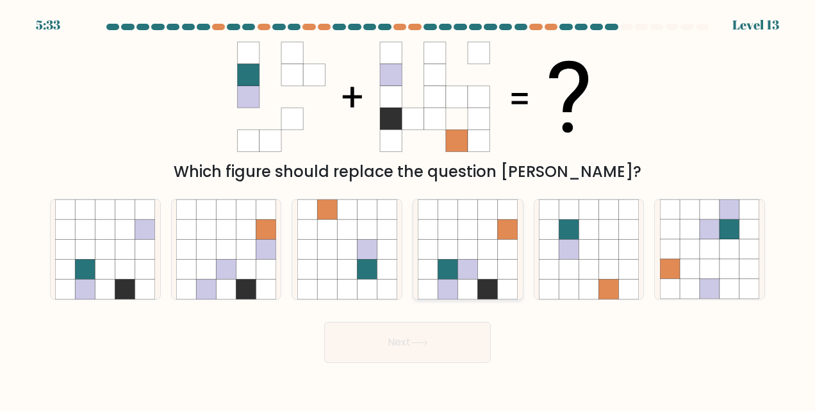
click at [479, 283] on icon at bounding box center [488, 289] width 20 height 20
click at [408, 209] on input "d." at bounding box center [408, 207] width 1 height 3
radio input "true"
click at [415, 344] on icon at bounding box center [419, 342] width 17 height 7
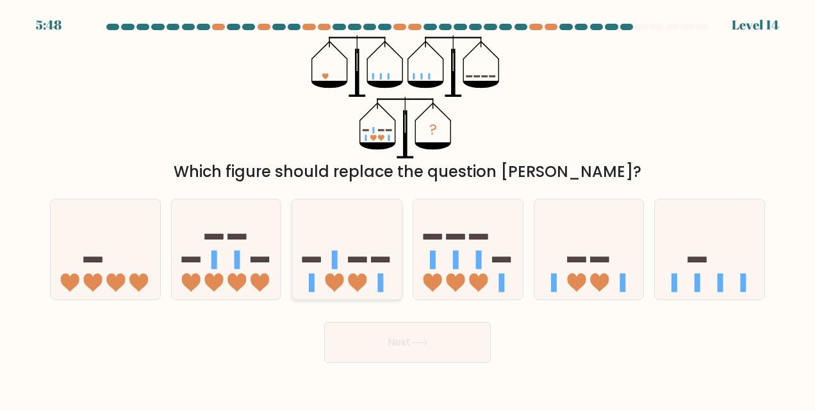
click at [367, 253] on icon at bounding box center [347, 249] width 110 height 90
click at [408, 209] on input "c." at bounding box center [408, 207] width 1 height 3
radio input "true"
click at [394, 342] on button "Next" at bounding box center [407, 342] width 167 height 41
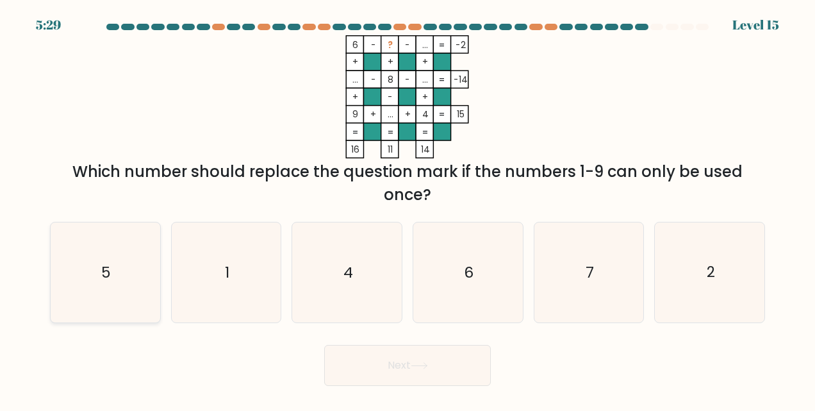
click at [118, 280] on icon "5" at bounding box center [105, 272] width 100 height 100
click at [408, 209] on input "a. 5" at bounding box center [408, 207] width 1 height 3
radio input "true"
click at [441, 358] on button "Next" at bounding box center [407, 365] width 167 height 41
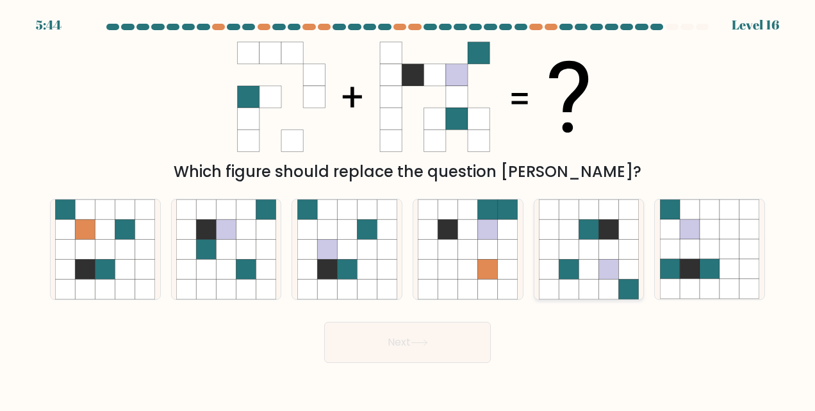
click at [563, 218] on icon at bounding box center [569, 210] width 20 height 20
click at [408, 209] on input "e." at bounding box center [408, 207] width 1 height 3
radio input "true"
click at [445, 340] on button "Next" at bounding box center [407, 342] width 167 height 41
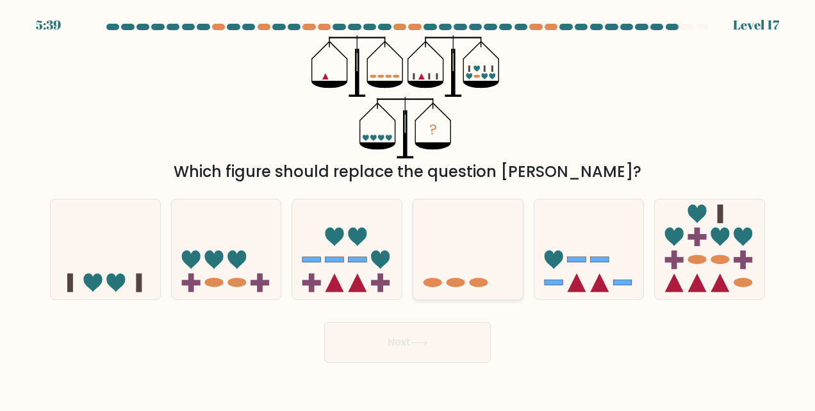
click at [458, 256] on icon at bounding box center [468, 249] width 110 height 90
click at [408, 209] on input "d." at bounding box center [408, 207] width 1 height 3
radio input "true"
click at [424, 346] on button "Next" at bounding box center [407, 342] width 167 height 41
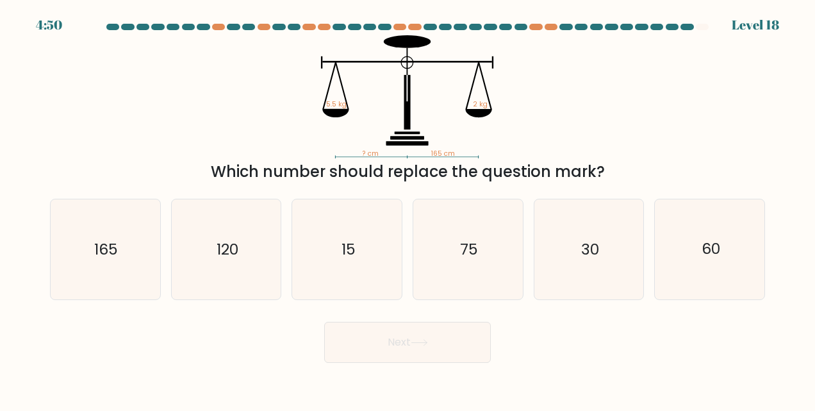
click at [724, 54] on div "? cm 165 cm 5.5 kg 2 kg Which number should replace the question mark?" at bounding box center [407, 109] width 731 height 148
drag, startPoint x: 717, startPoint y: 264, endPoint x: 709, endPoint y: 267, distance: 8.9
click at [709, 267] on icon "60" at bounding box center [710, 249] width 100 height 100
click at [446, 342] on button "Next" at bounding box center [407, 342] width 167 height 41
click at [708, 251] on text "60" at bounding box center [711, 249] width 19 height 21
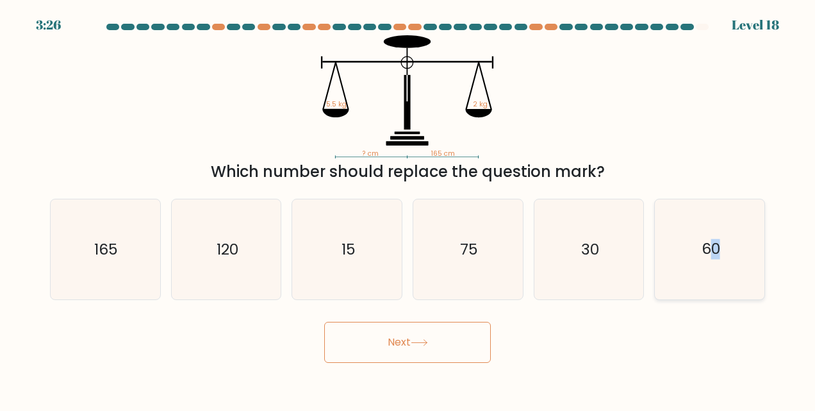
click at [408, 209] on input "f. 60" at bounding box center [408, 207] width 1 height 3
radio input "true"
click at [410, 332] on button "Next" at bounding box center [407, 342] width 167 height 41
click at [409, 345] on button "Next" at bounding box center [407, 342] width 167 height 41
click at [422, 347] on button "Next" at bounding box center [407, 342] width 167 height 41
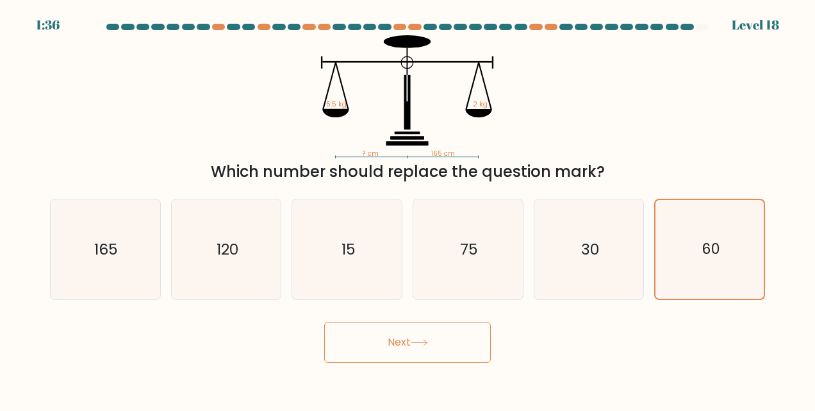
click at [629, 112] on div "? cm 165 cm 5.5 kg 2 kg Which number should replace the question mark?" at bounding box center [407, 109] width 731 height 148
click at [422, 338] on button "Next" at bounding box center [407, 342] width 167 height 41
click at [400, 337] on button "Next" at bounding box center [407, 342] width 167 height 41
click at [392, 342] on button "Next" at bounding box center [407, 342] width 167 height 41
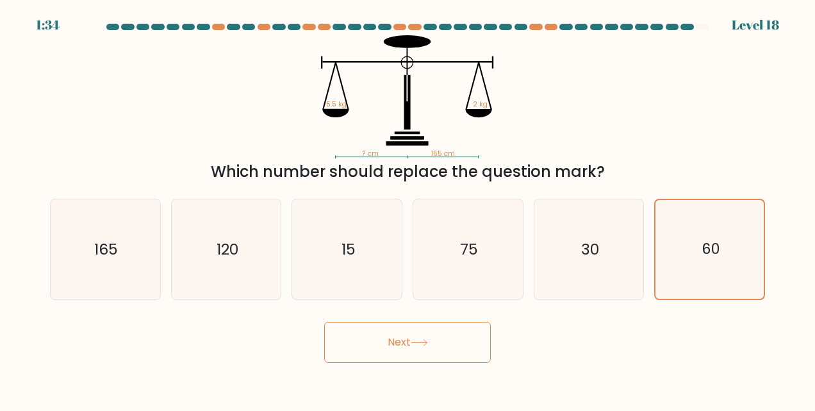
click at [392, 342] on button "Next" at bounding box center [407, 342] width 167 height 41
click at [391, 342] on button "Next" at bounding box center [407, 342] width 167 height 41
click at [388, 342] on button "Next" at bounding box center [407, 342] width 167 height 41
click at [388, 338] on button "Next" at bounding box center [407, 342] width 167 height 41
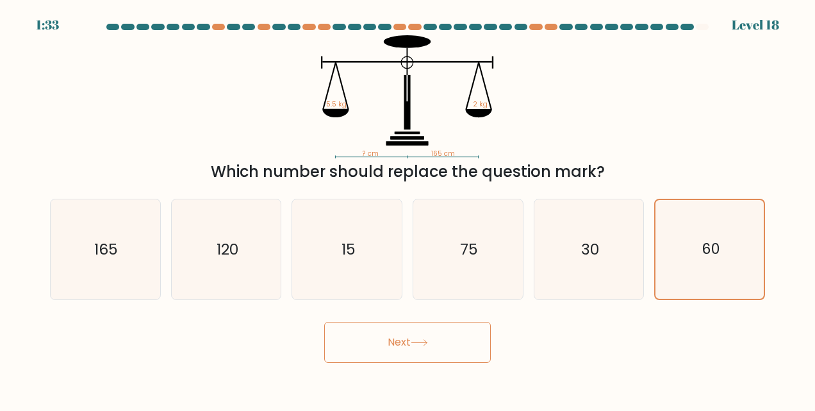
click at [389, 336] on button "Next" at bounding box center [407, 342] width 167 height 41
click at [390, 336] on button "Next" at bounding box center [407, 342] width 167 height 41
drag, startPoint x: 390, startPoint y: 336, endPoint x: 435, endPoint y: 315, distance: 48.8
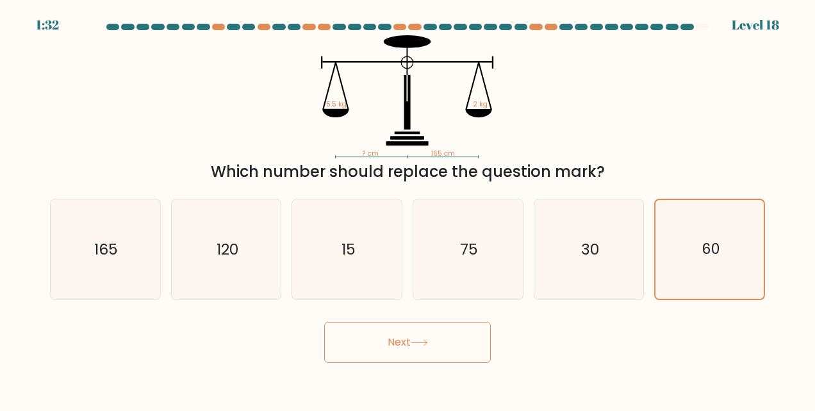
click at [391, 336] on button "Next" at bounding box center [407, 342] width 167 height 41
drag, startPoint x: 722, startPoint y: 244, endPoint x: 713, endPoint y: 253, distance: 13.2
click at [722, 244] on icon "60" at bounding box center [710, 249] width 99 height 99
click at [408, 209] on input "f. 60" at bounding box center [408, 207] width 1 height 3
click at [704, 260] on icon "60" at bounding box center [710, 249] width 99 height 99
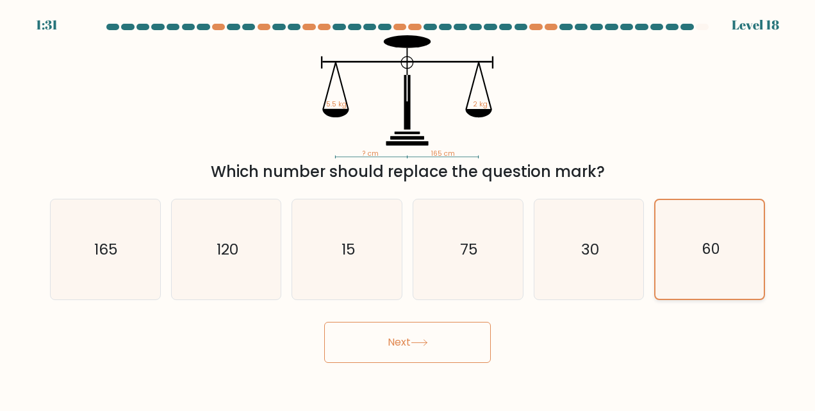
click at [408, 209] on input "f. 60" at bounding box center [408, 207] width 1 height 3
click at [704, 260] on icon "60" at bounding box center [710, 249] width 99 height 99
click at [408, 209] on input "f. 60" at bounding box center [408, 207] width 1 height 3
click at [704, 259] on text "60" at bounding box center [711, 249] width 19 height 21
click at [408, 209] on input "f. 60" at bounding box center [408, 207] width 1 height 3
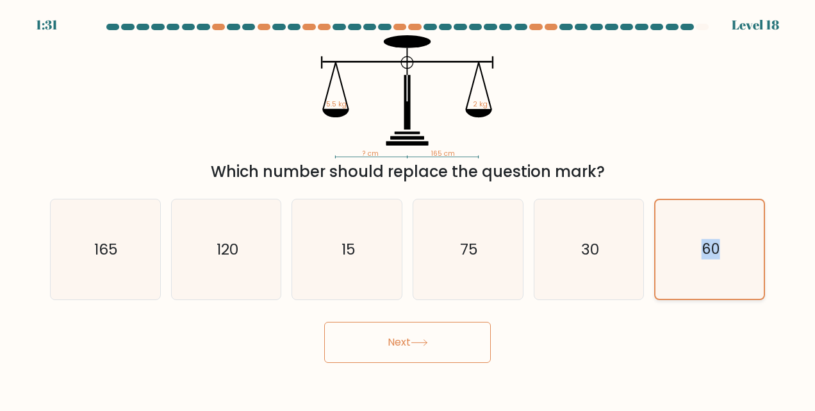
click at [704, 259] on text "60" at bounding box center [711, 249] width 19 height 21
click at [408, 209] on input "f. 60" at bounding box center [408, 207] width 1 height 3
click at [421, 340] on icon at bounding box center [419, 342] width 17 height 7
click at [417, 340] on icon at bounding box center [419, 342] width 17 height 7
click at [417, 339] on icon at bounding box center [419, 342] width 17 height 7
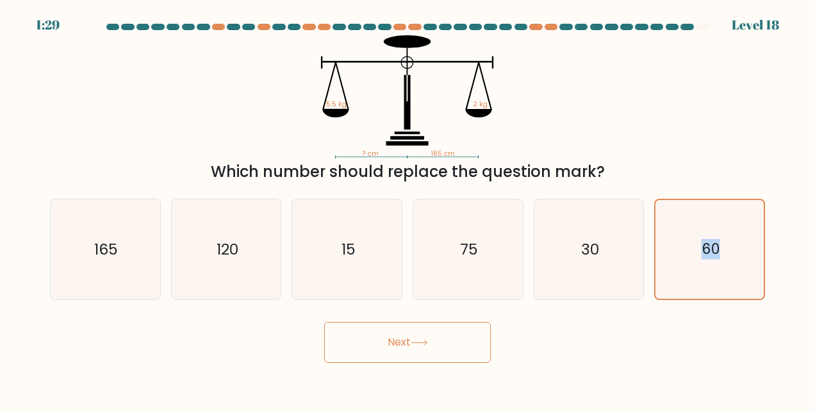
click at [417, 339] on button "Next" at bounding box center [407, 342] width 167 height 41
click at [417, 339] on icon at bounding box center [419, 342] width 17 height 7
click at [416, 339] on button "Next" at bounding box center [407, 342] width 167 height 41
click at [412, 340] on button "Next" at bounding box center [407, 342] width 167 height 41
click at [397, 338] on button "Next" at bounding box center [407, 342] width 167 height 41
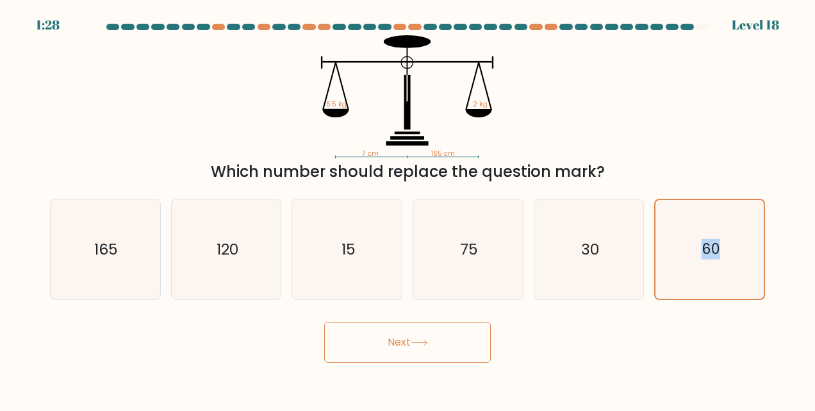
click at [395, 340] on button "Next" at bounding box center [407, 342] width 167 height 41
click at [391, 344] on button "Next" at bounding box center [407, 342] width 167 height 41
drag, startPoint x: 391, startPoint y: 344, endPoint x: 385, endPoint y: 345, distance: 6.5
click at [391, 344] on button "Next" at bounding box center [407, 342] width 167 height 41
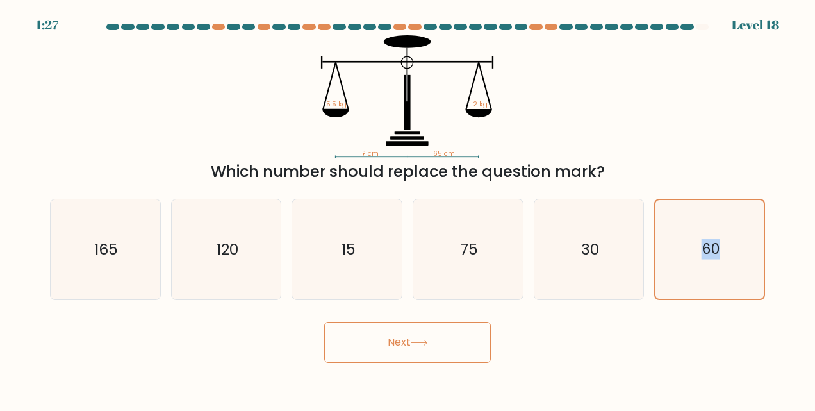
click at [385, 343] on button "Next" at bounding box center [407, 342] width 167 height 41
click at [385, 342] on button "Next" at bounding box center [407, 342] width 167 height 41
click at [387, 340] on button "Next" at bounding box center [407, 342] width 167 height 41
click at [388, 338] on button "Next" at bounding box center [407, 342] width 167 height 41
click at [389, 338] on button "Next" at bounding box center [407, 342] width 167 height 41
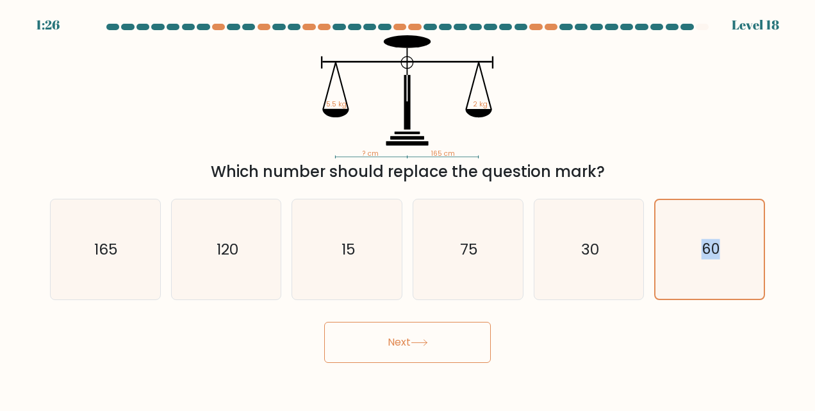
click at [390, 338] on button "Next" at bounding box center [407, 342] width 167 height 41
drag, startPoint x: 390, startPoint y: 338, endPoint x: 410, endPoint y: 342, distance: 20.9
click at [392, 338] on button "Next" at bounding box center [407, 342] width 167 height 41
click at [422, 341] on icon at bounding box center [419, 342] width 17 height 7
click at [432, 339] on button "Next" at bounding box center [407, 342] width 167 height 41
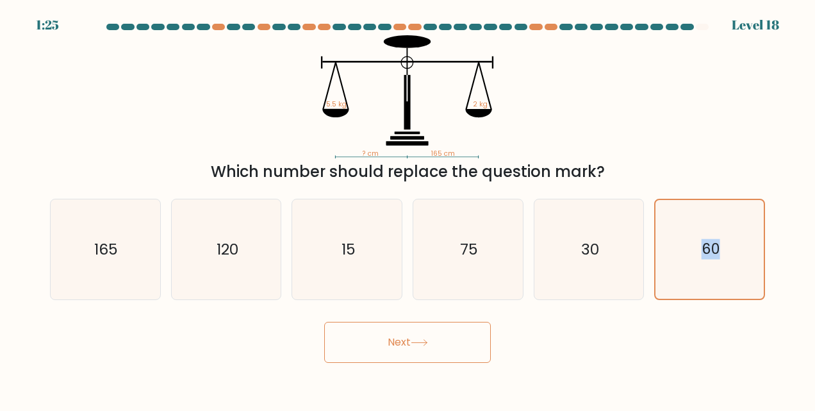
click at [428, 344] on icon at bounding box center [419, 342] width 17 height 7
click at [426, 347] on button "Next" at bounding box center [407, 342] width 167 height 41
click at [425, 348] on button "Next" at bounding box center [407, 342] width 167 height 41
click at [423, 349] on button "Next" at bounding box center [407, 342] width 167 height 41
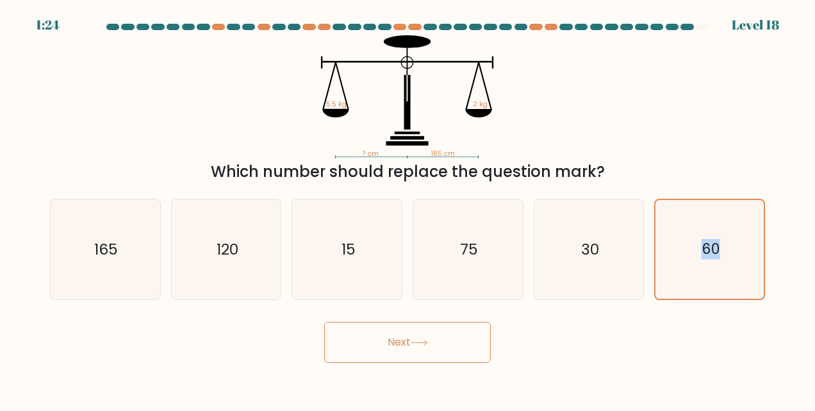
click at [423, 349] on button "Next" at bounding box center [407, 342] width 167 height 41
drag, startPoint x: 423, startPoint y: 349, endPoint x: 404, endPoint y: 349, distance: 18.6
click at [422, 349] on button "Next" at bounding box center [407, 342] width 167 height 41
click at [404, 348] on button "Next" at bounding box center [407, 342] width 167 height 41
click at [382, 347] on button "Next" at bounding box center [407, 342] width 167 height 41
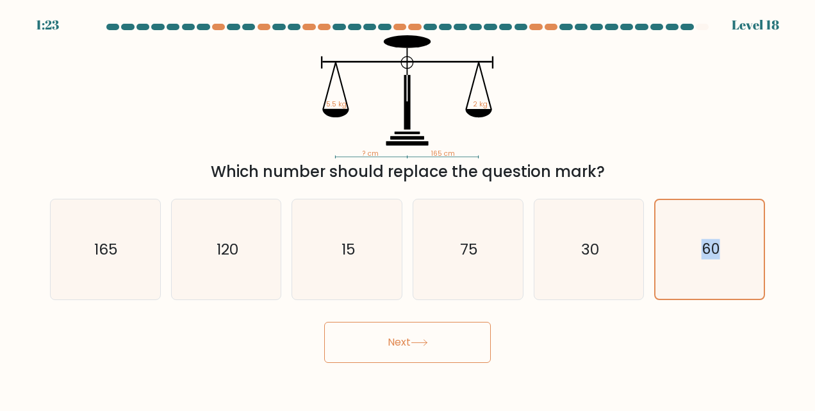
click at [383, 347] on button "Next" at bounding box center [407, 342] width 167 height 41
click at [390, 346] on button "Next" at bounding box center [407, 342] width 167 height 41
click at [391, 346] on button "Next" at bounding box center [407, 342] width 167 height 41
click at [392, 345] on button "Next" at bounding box center [407, 342] width 167 height 41
click at [392, 344] on button "Next" at bounding box center [407, 342] width 167 height 41
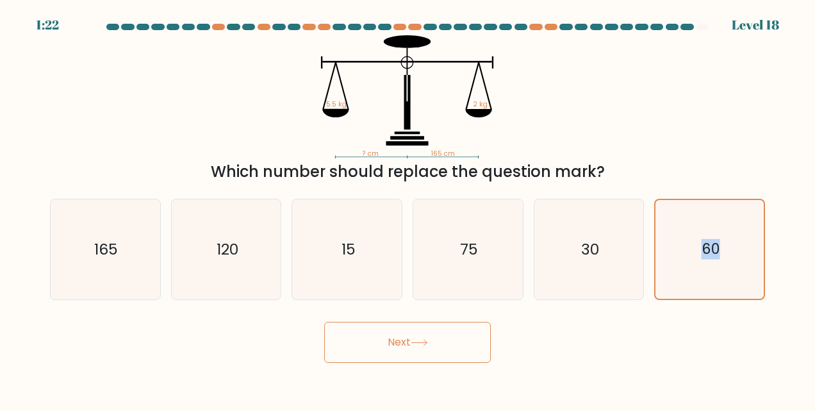
click at [392, 344] on button "Next" at bounding box center [407, 342] width 167 height 41
click at [393, 344] on button "Next" at bounding box center [407, 342] width 167 height 41
click at [408, 83] on rect at bounding box center [407, 88] width 1 height 26
click at [598, 262] on icon "30" at bounding box center [589, 249] width 100 height 100
click at [408, 209] on input "e. 30" at bounding box center [408, 207] width 1 height 3
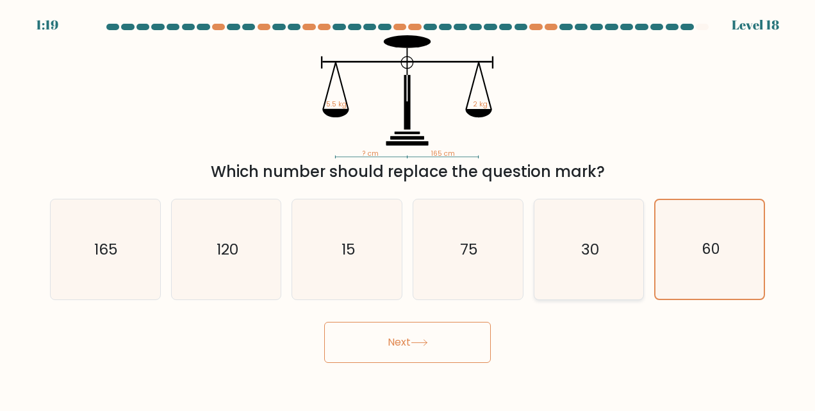
radio input "true"
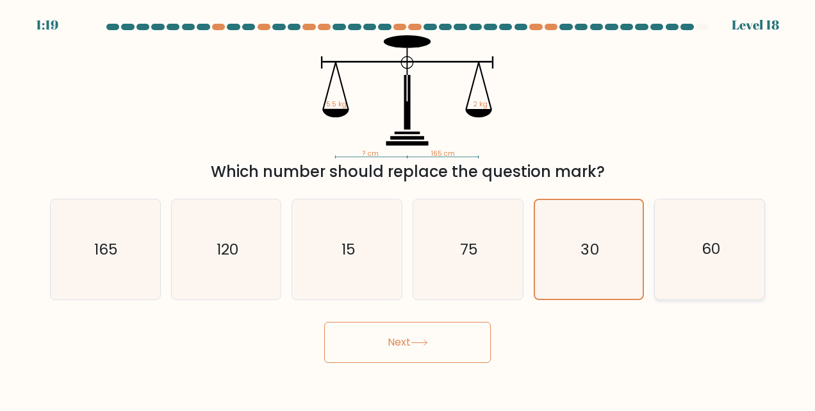
click at [679, 246] on icon "60" at bounding box center [710, 249] width 100 height 100
click at [408, 209] on input "f. 60" at bounding box center [408, 207] width 1 height 3
radio input "true"
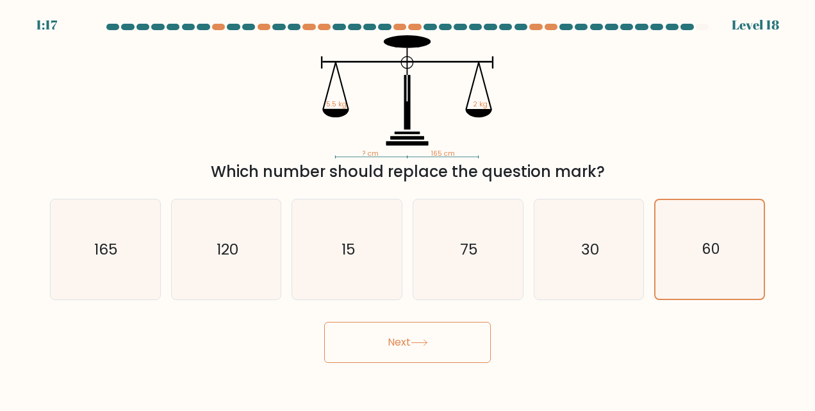
click at [422, 338] on button "Next" at bounding box center [407, 342] width 167 height 41
click at [397, 338] on button "Next" at bounding box center [407, 342] width 167 height 41
click at [396, 340] on button "Next" at bounding box center [407, 342] width 167 height 41
click at [397, 341] on button "Next" at bounding box center [407, 342] width 167 height 41
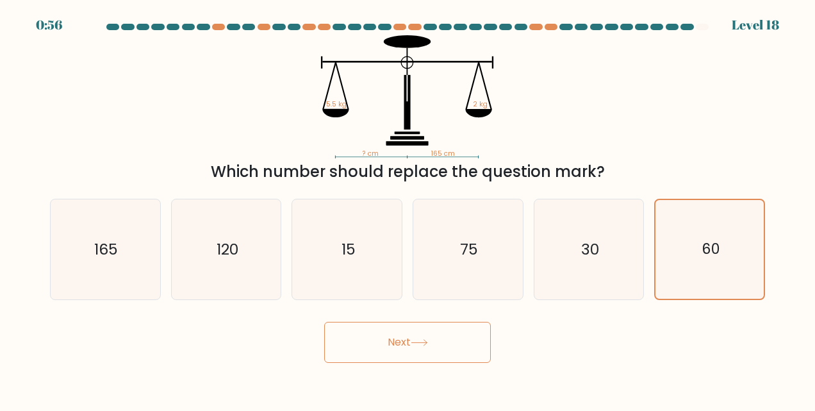
click at [360, 345] on button "Next" at bounding box center [407, 342] width 167 height 41
click at [392, 338] on button "Next" at bounding box center [407, 342] width 167 height 41
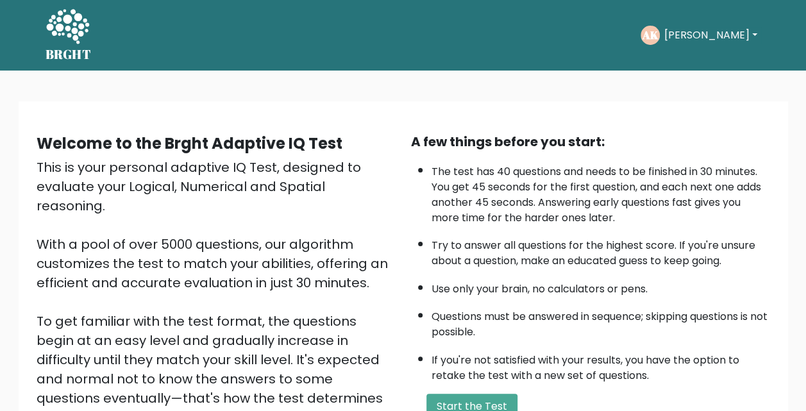
click at [694, 36] on button "Antony" at bounding box center [710, 35] width 101 height 17
